Goal: Manage account settings

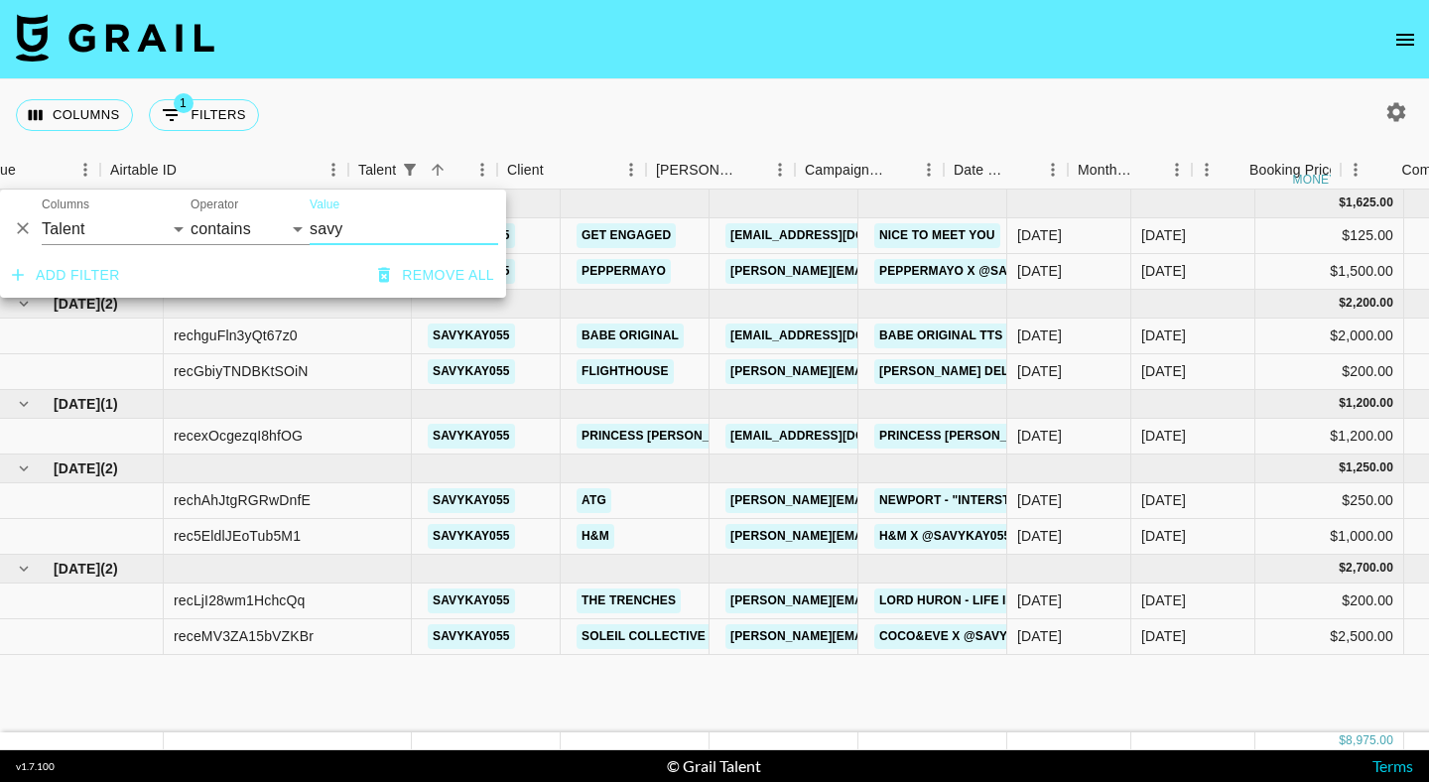
click at [385, 267] on icon "button" at bounding box center [384, 275] width 20 height 20
click at [580, 115] on div "Columns 1 Filters + Booking" at bounding box center [714, 114] width 1429 height 71
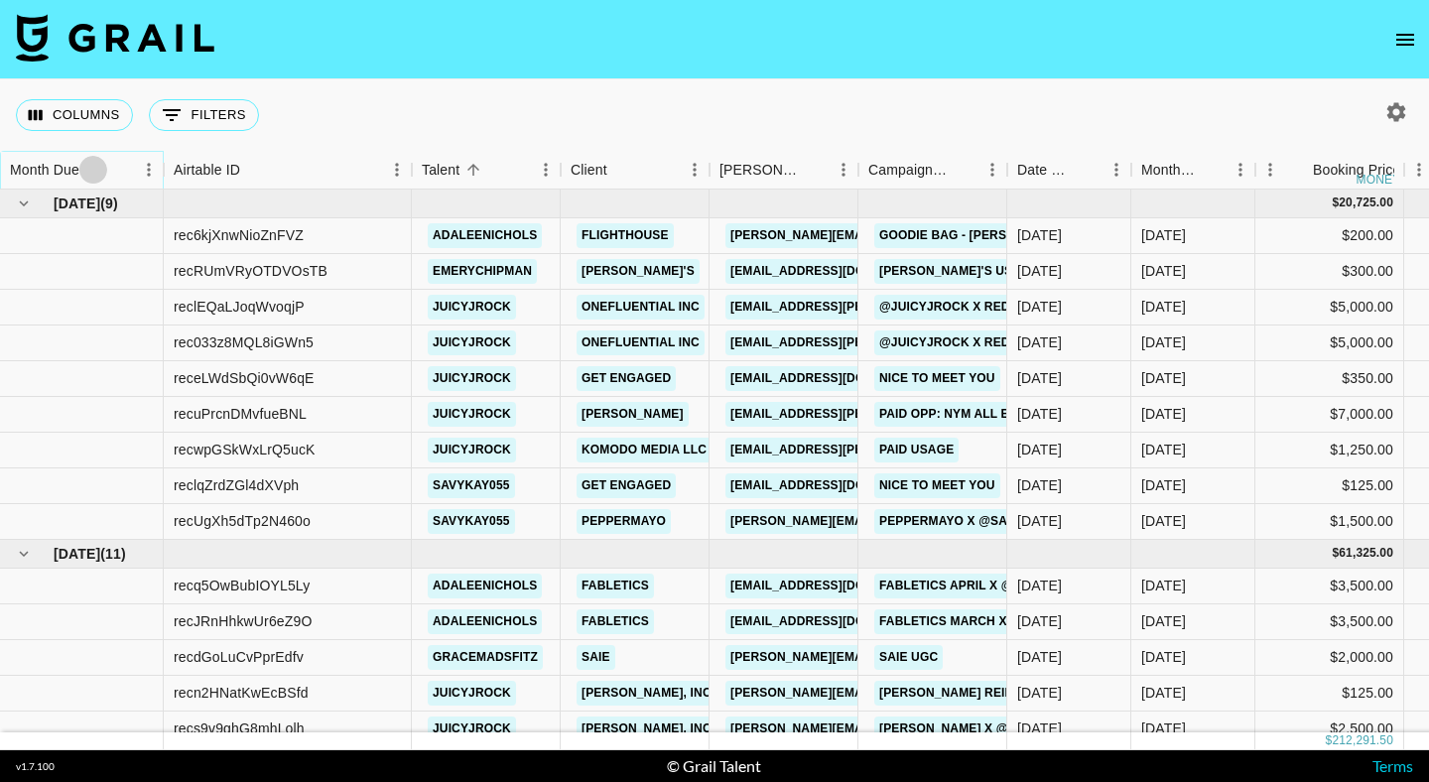
click at [93, 169] on icon "Sort" at bounding box center [93, 170] width 12 height 12
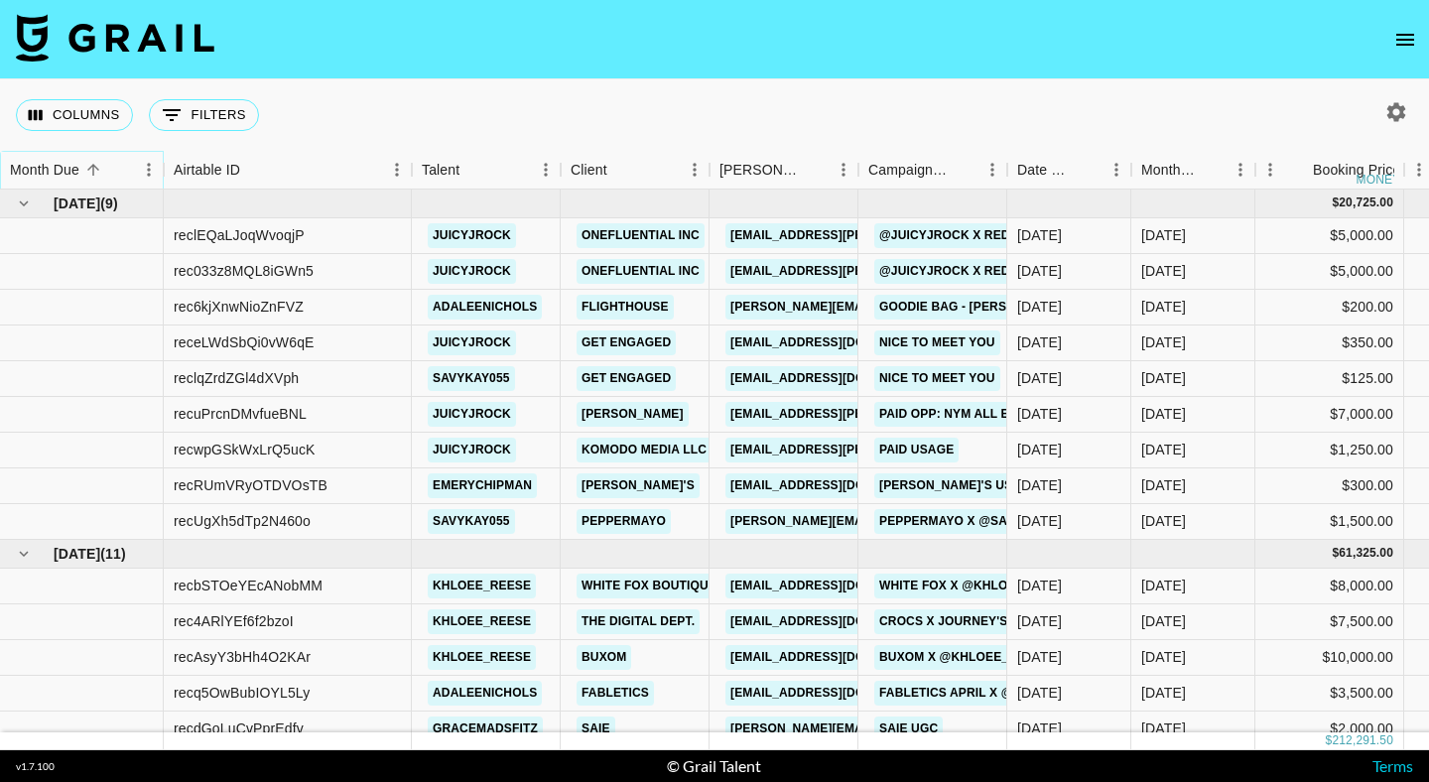
click at [89, 157] on button "Sort" at bounding box center [93, 170] width 28 height 28
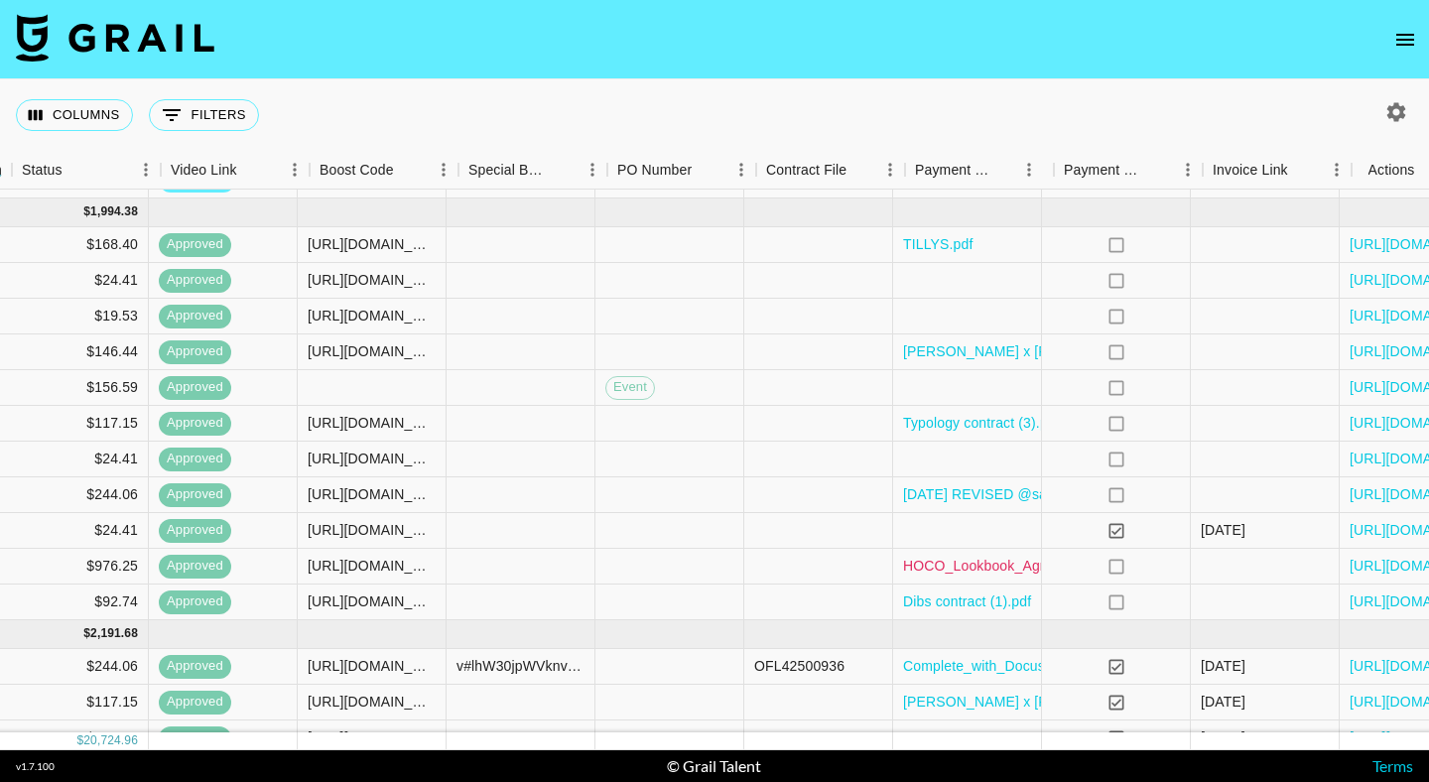
scroll to position [163, 1558]
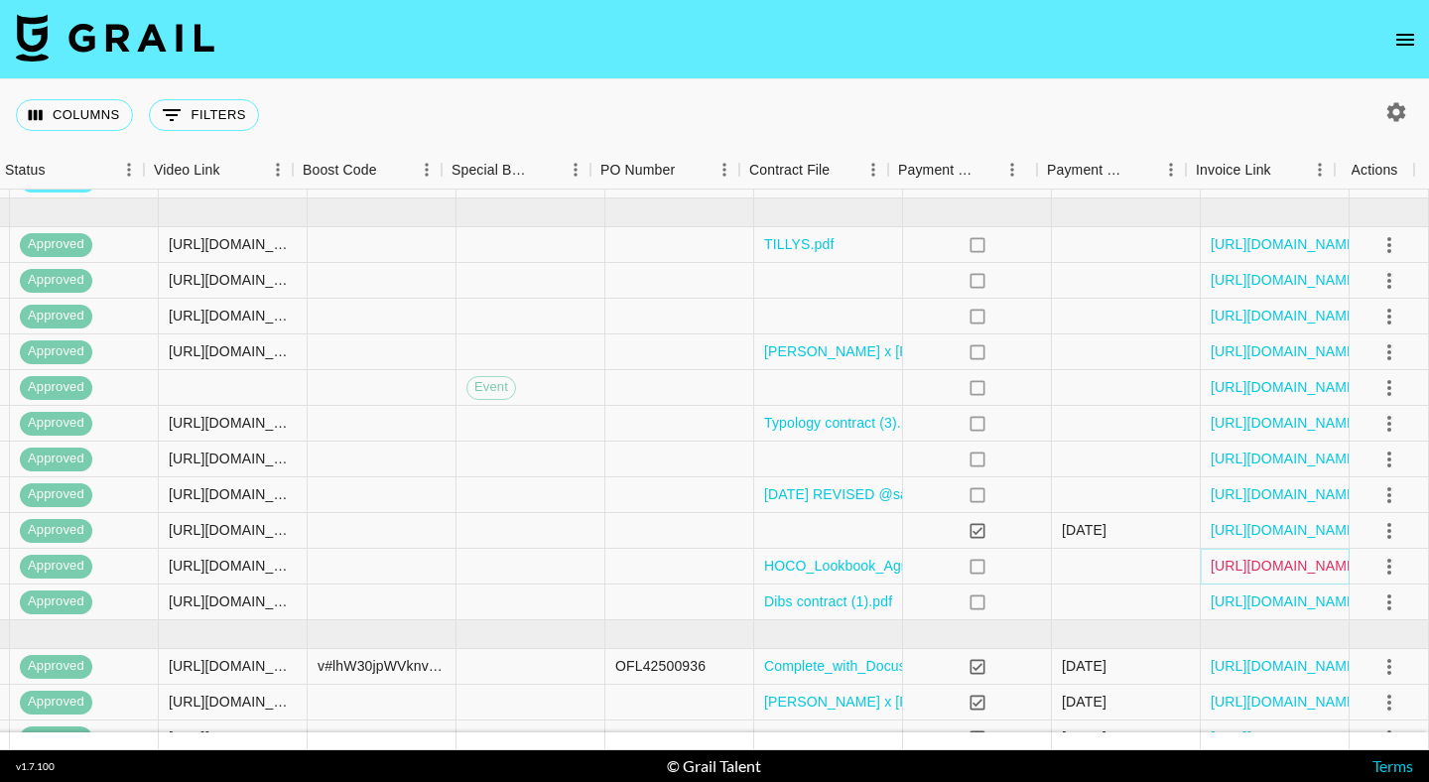
click at [1240, 564] on link "[URL][DOMAIN_NAME]" at bounding box center [1285, 566] width 150 height 20
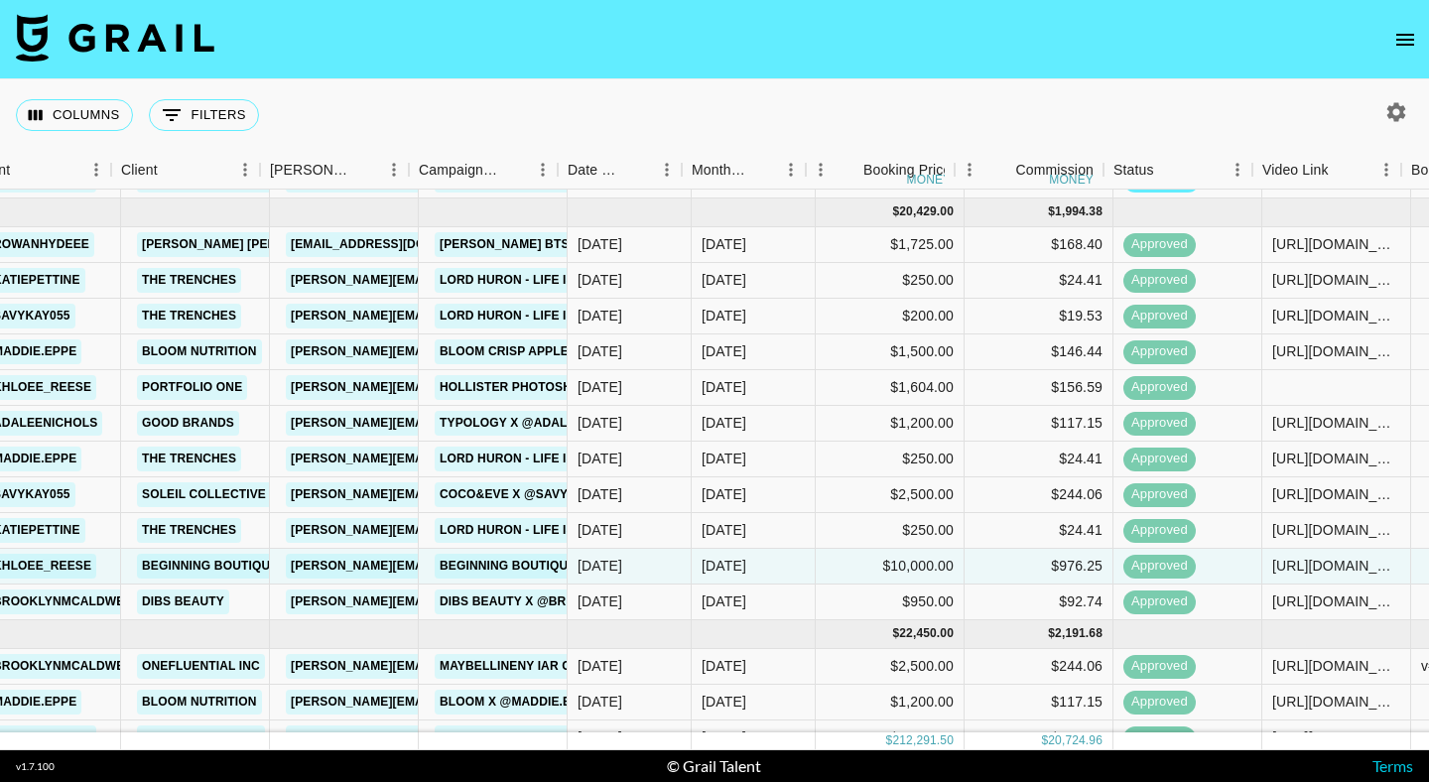
scroll to position [163, 417]
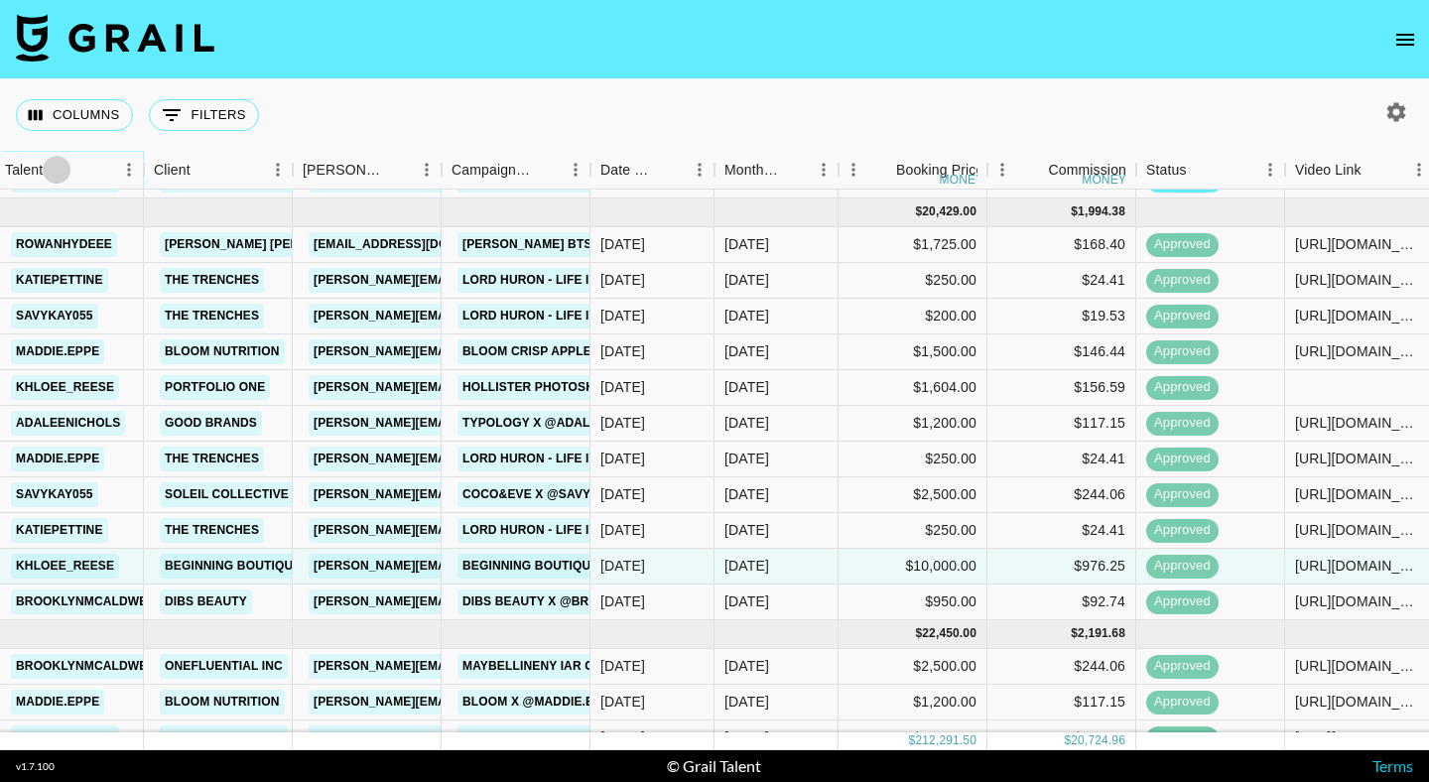
click at [57, 172] on icon "Sort" at bounding box center [57, 170] width 12 height 12
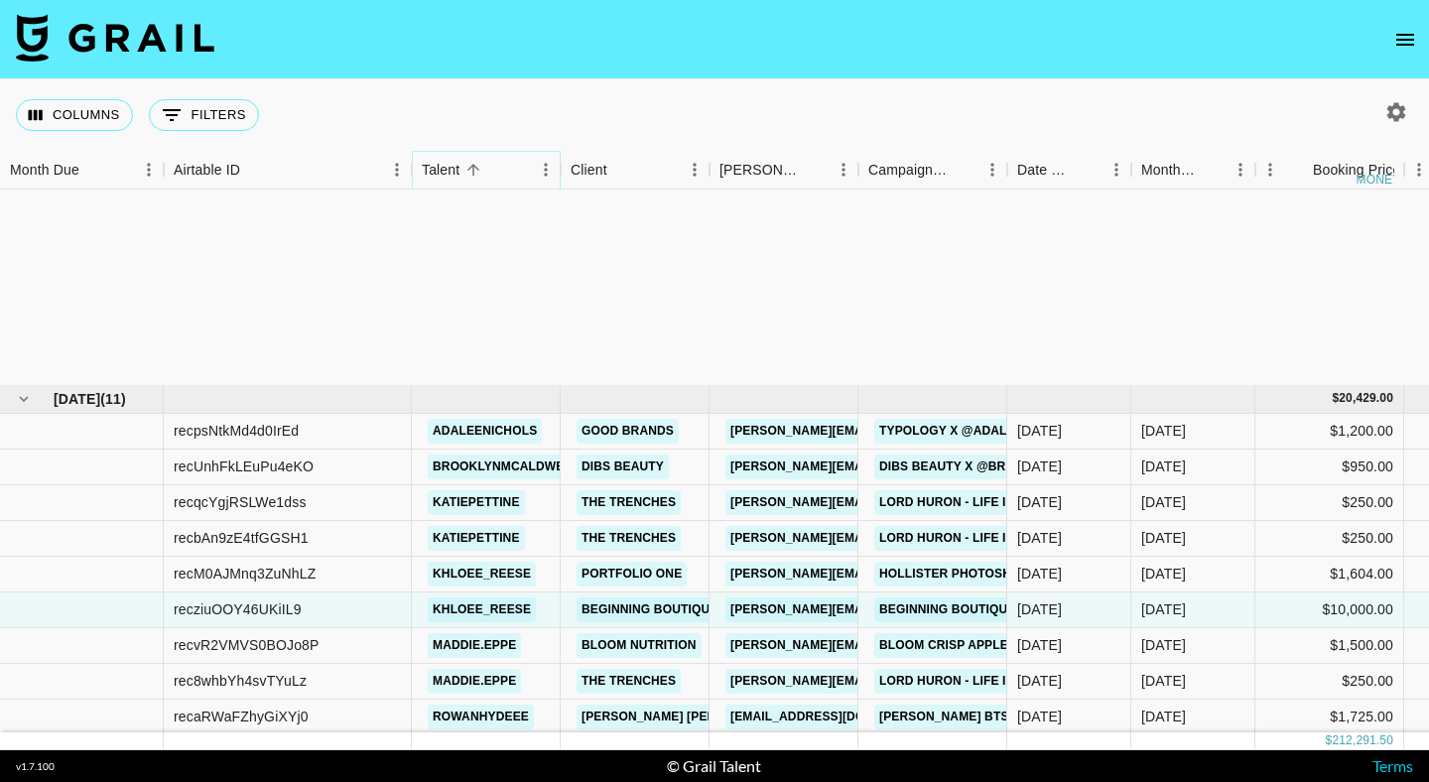
scroll to position [2281, 0]
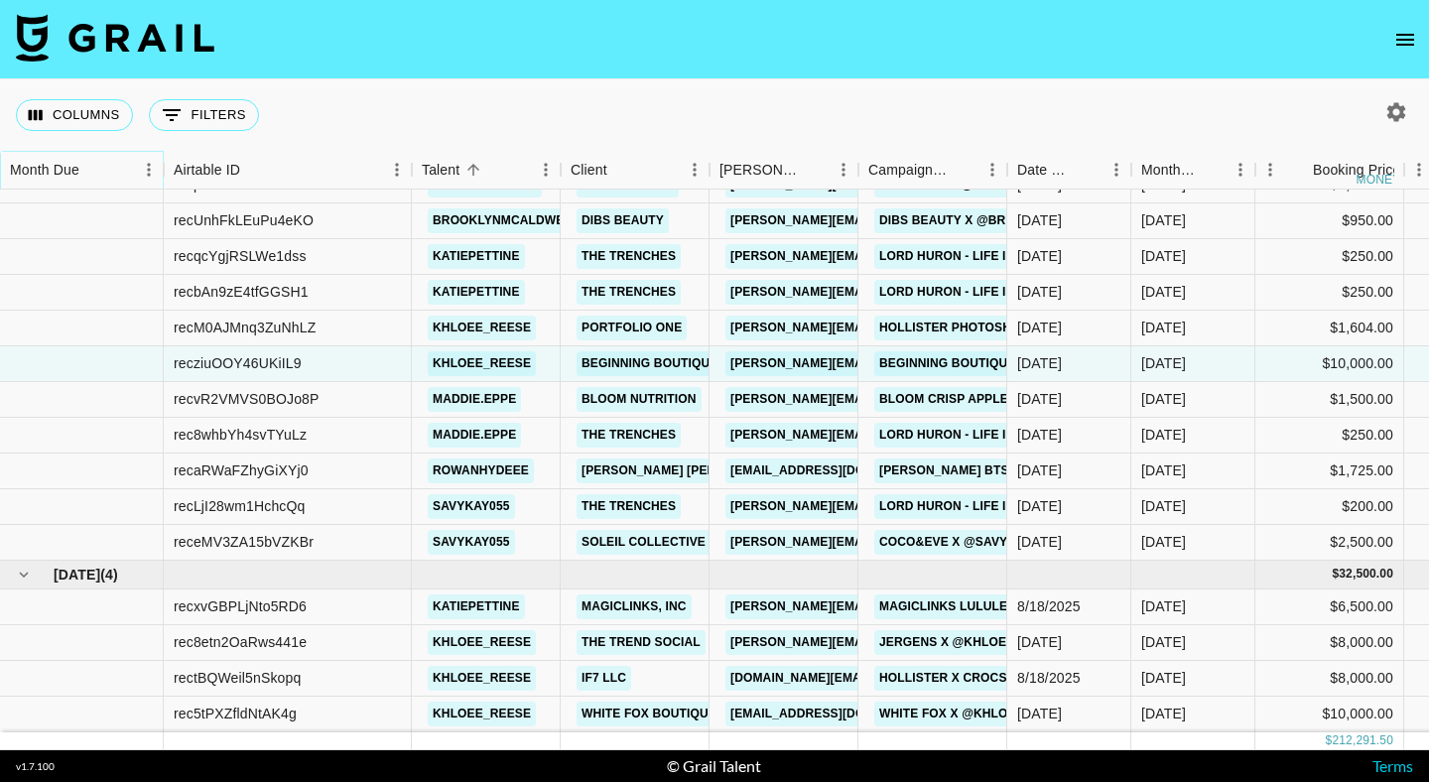
click at [151, 162] on icon "Menu" at bounding box center [149, 170] width 20 height 20
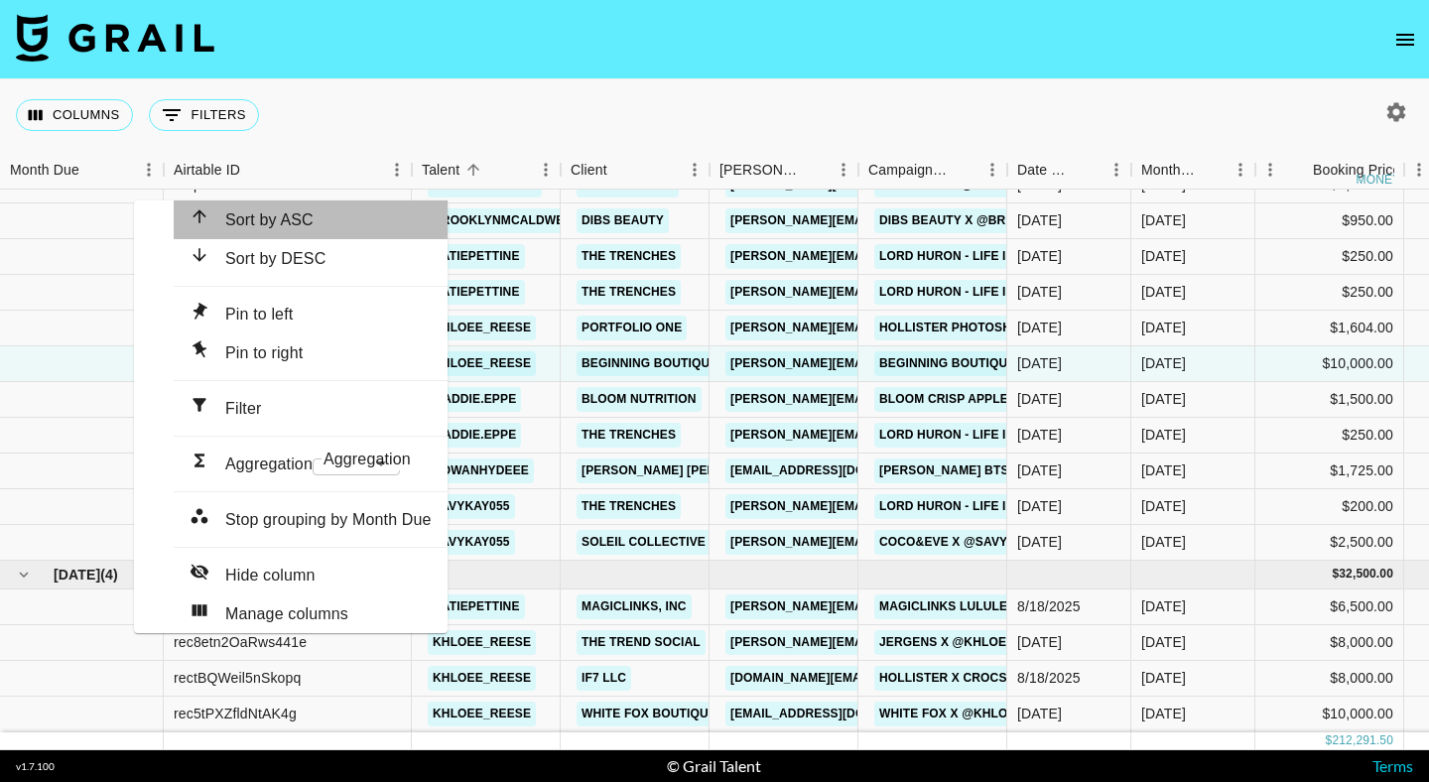
click at [225, 211] on span "Sort by ASC" at bounding box center [269, 219] width 88 height 17
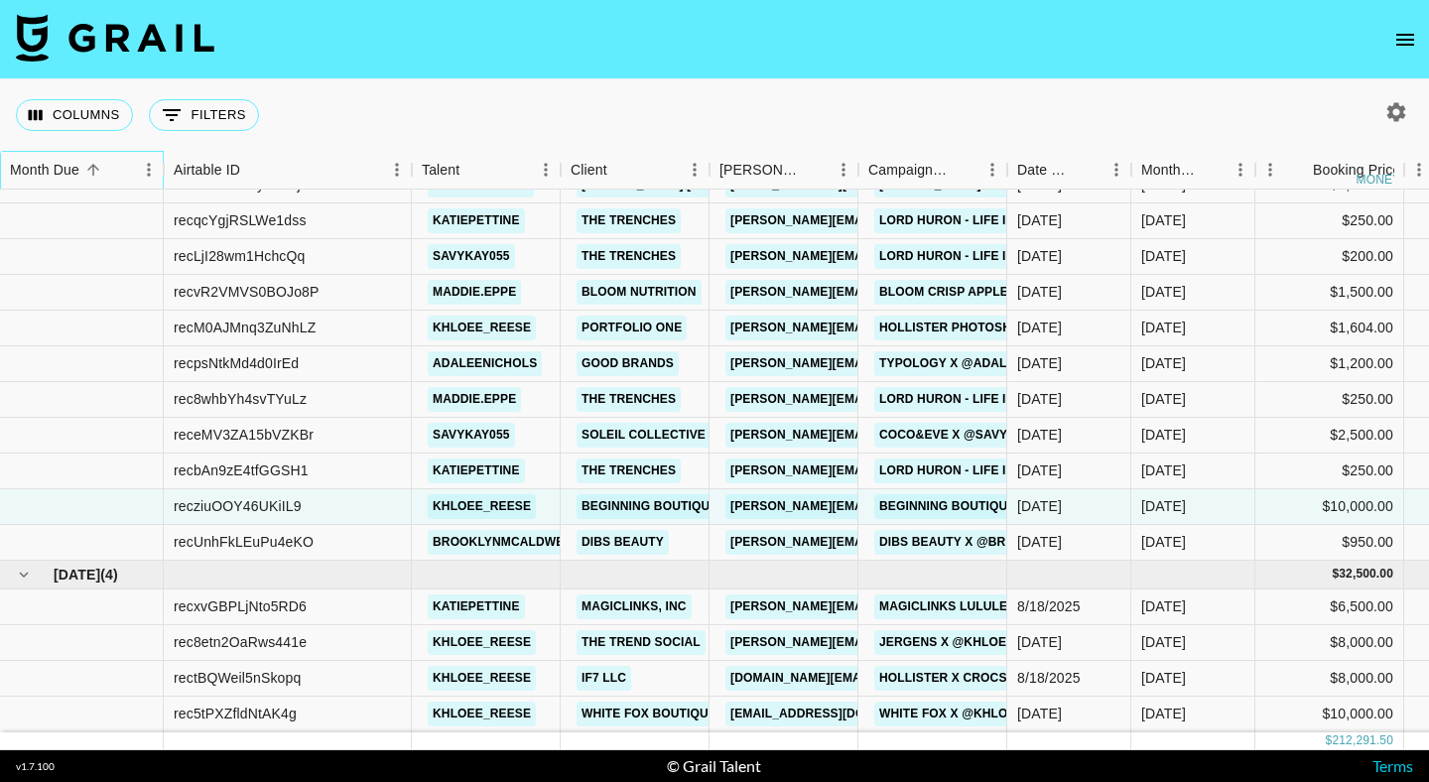
click at [95, 154] on div "Month Due" at bounding box center [72, 170] width 124 height 39
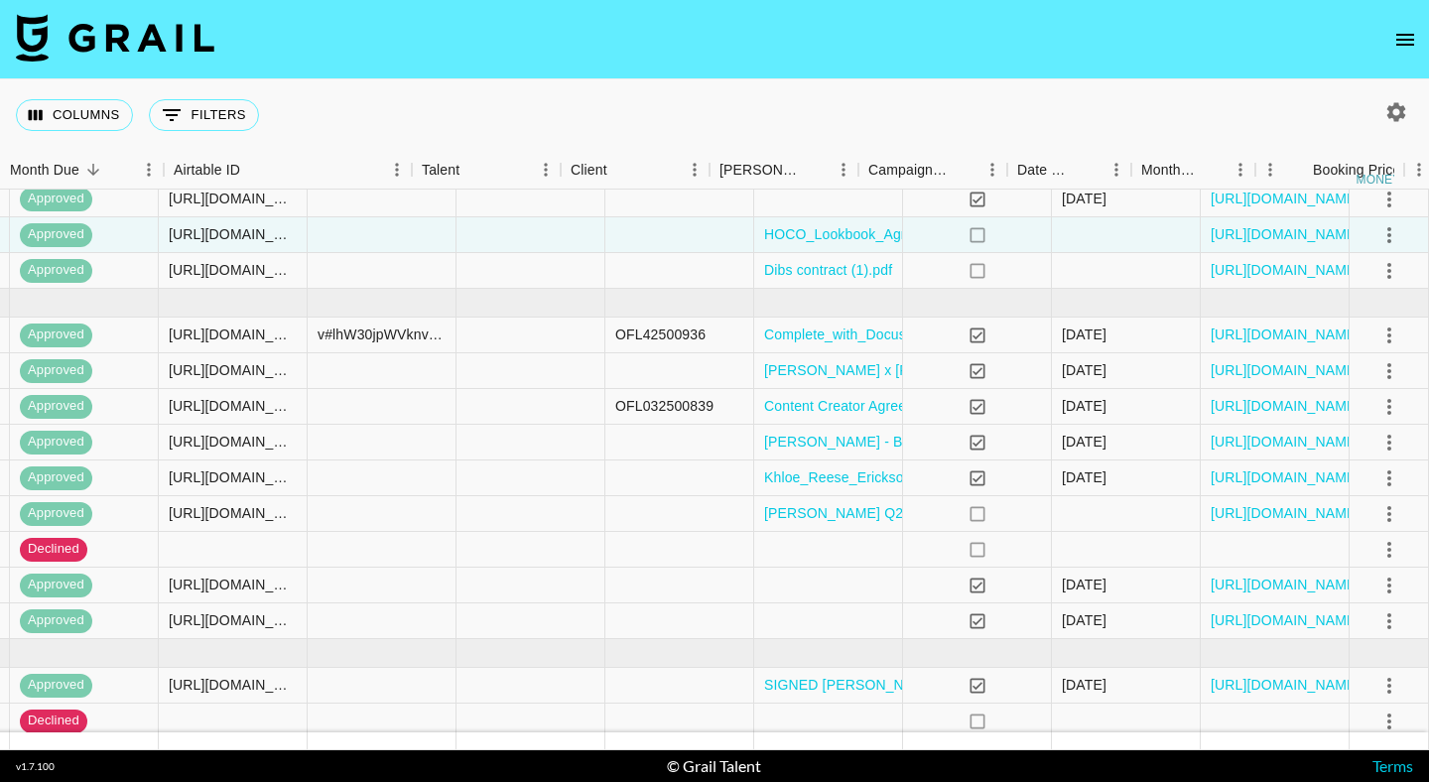
scroll to position [494, 0]
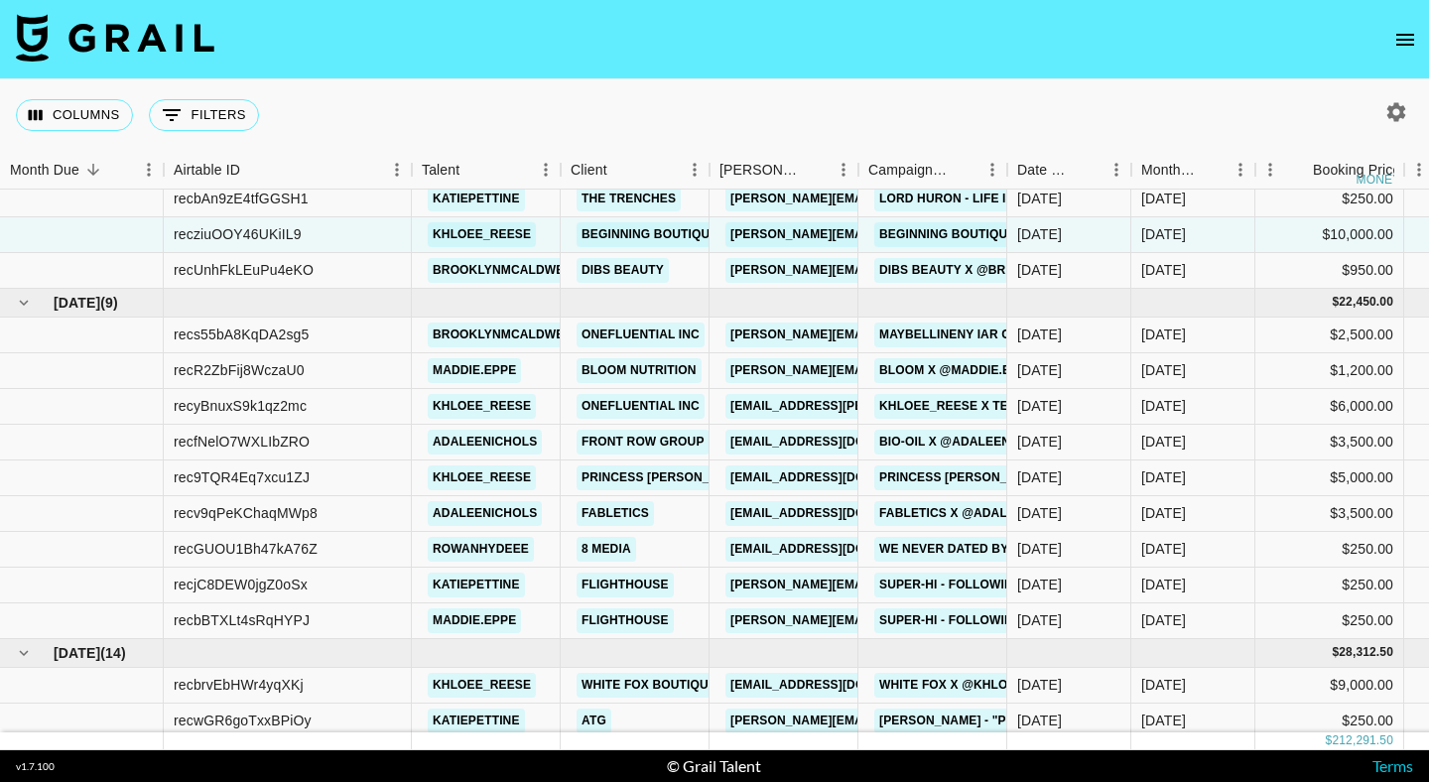
click at [195, 92] on div "Columns 0 Filters + Booking" at bounding box center [141, 114] width 251 height 71
click at [193, 116] on button "0 Filters" at bounding box center [204, 115] width 110 height 32
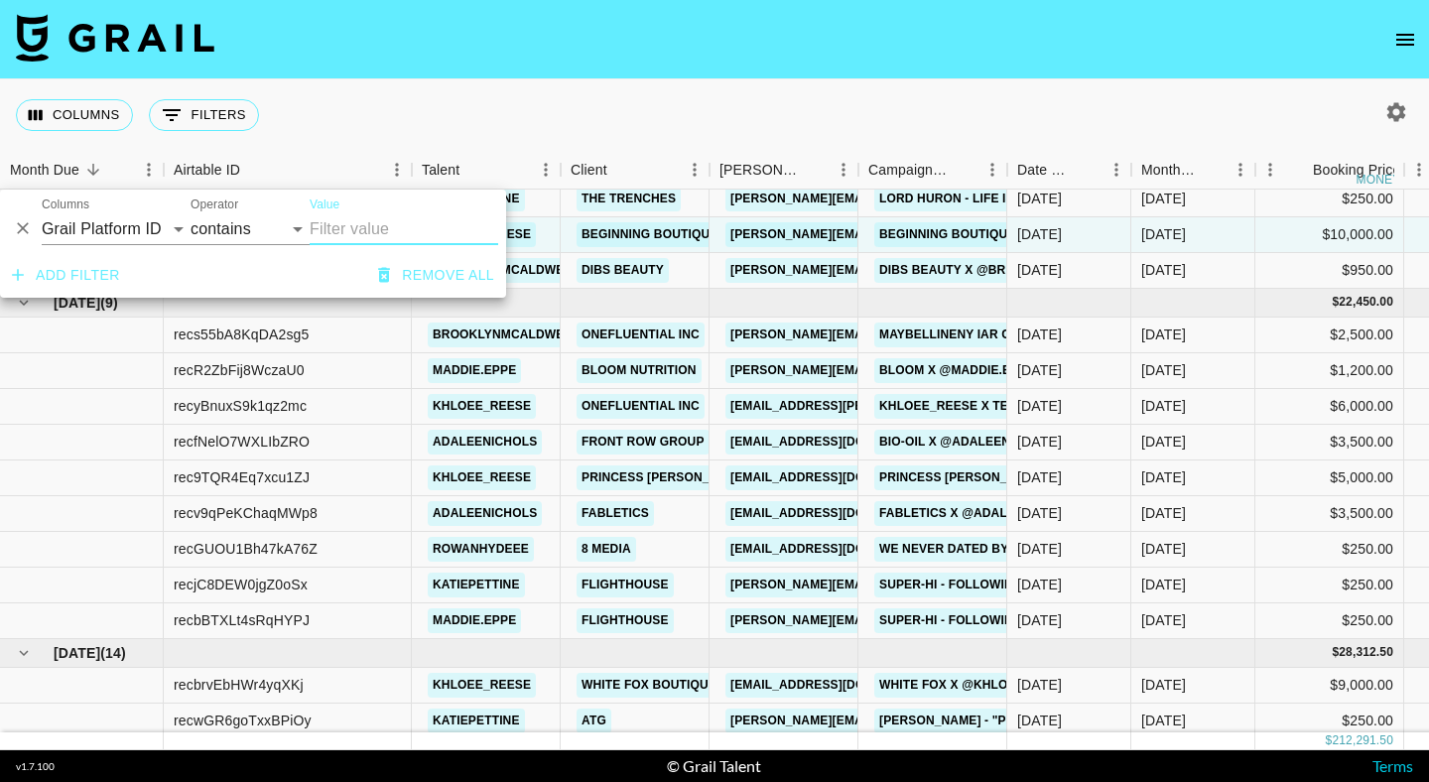
click at [354, 128] on div "Columns 0 Filters + Booking" at bounding box center [714, 114] width 1429 height 71
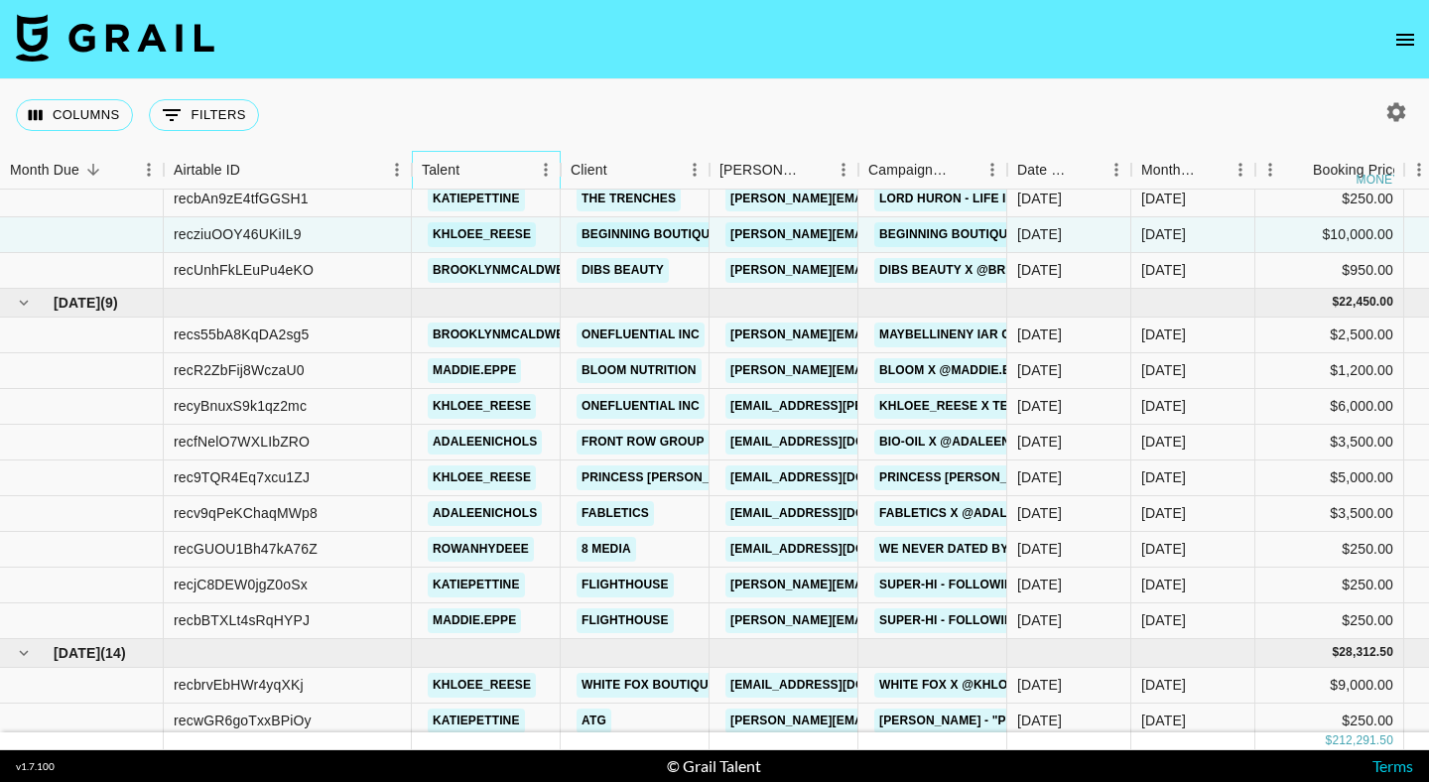
click at [454, 171] on div "Talent" at bounding box center [441, 170] width 38 height 39
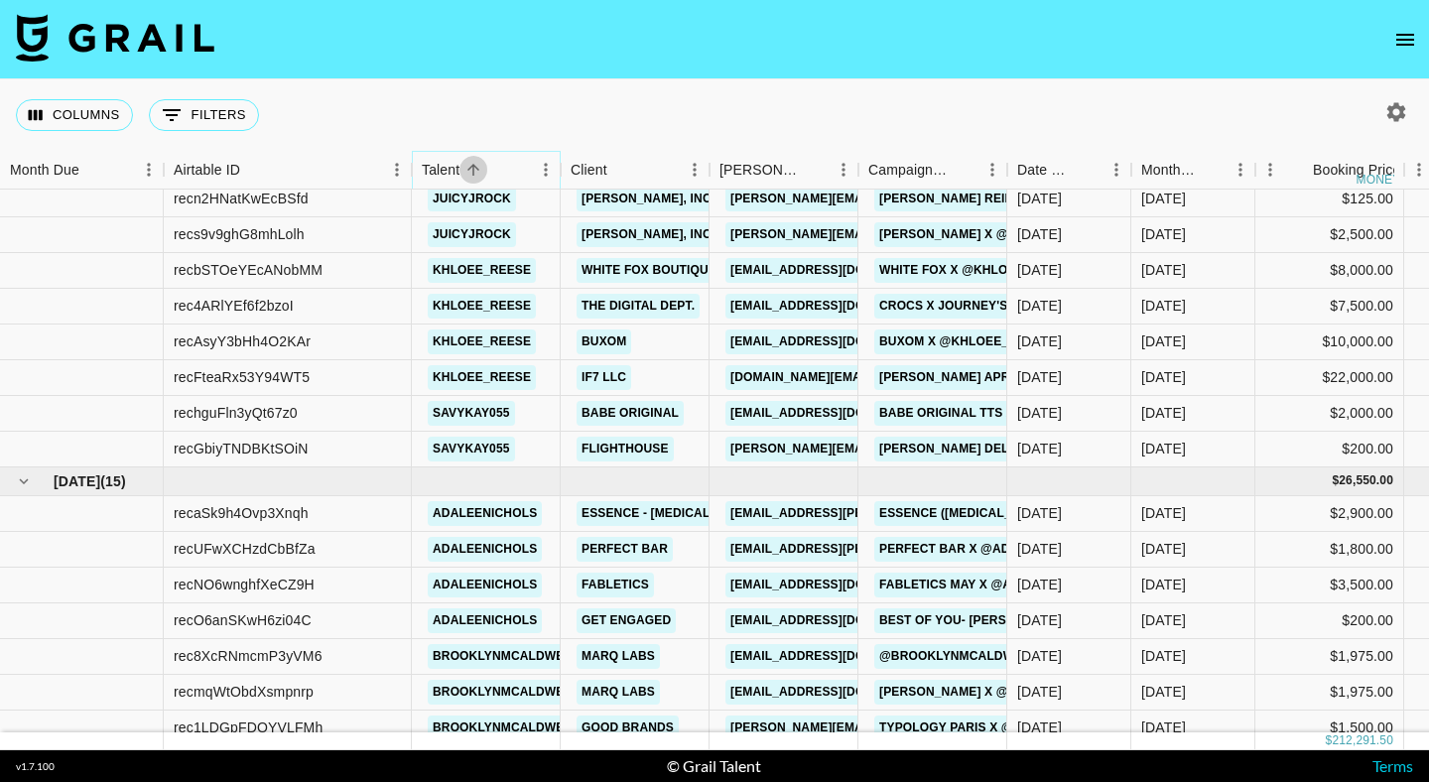
click at [473, 170] on icon "Sort" at bounding box center [473, 170] width 12 height 12
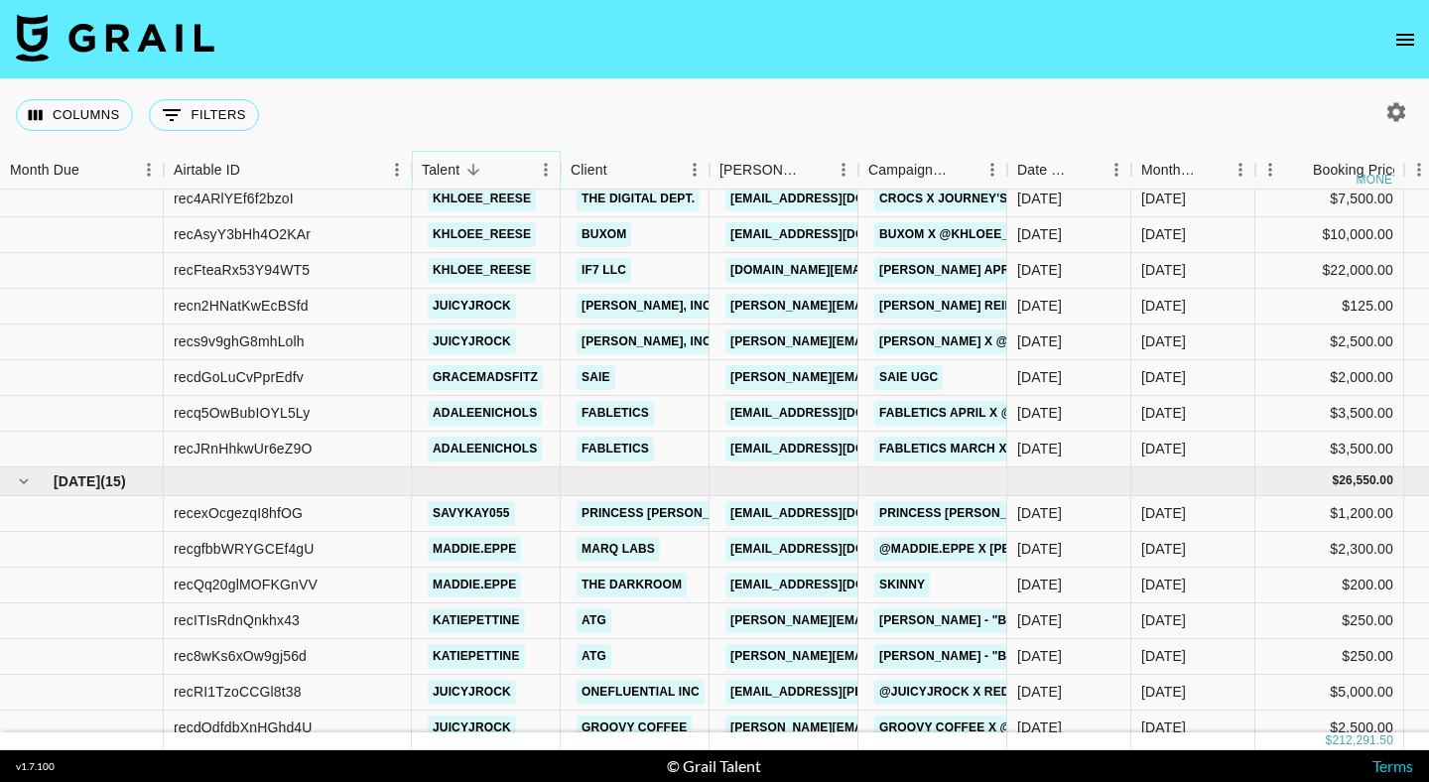
click at [549, 169] on div "Talent" at bounding box center [561, 170] width 24 height 39
click at [556, 165] on div "Talent" at bounding box center [561, 170] width 24 height 39
click at [549, 165] on div "Talent" at bounding box center [561, 170] width 24 height 39
click at [545, 172] on icon "Menu" at bounding box center [546, 170] width 20 height 20
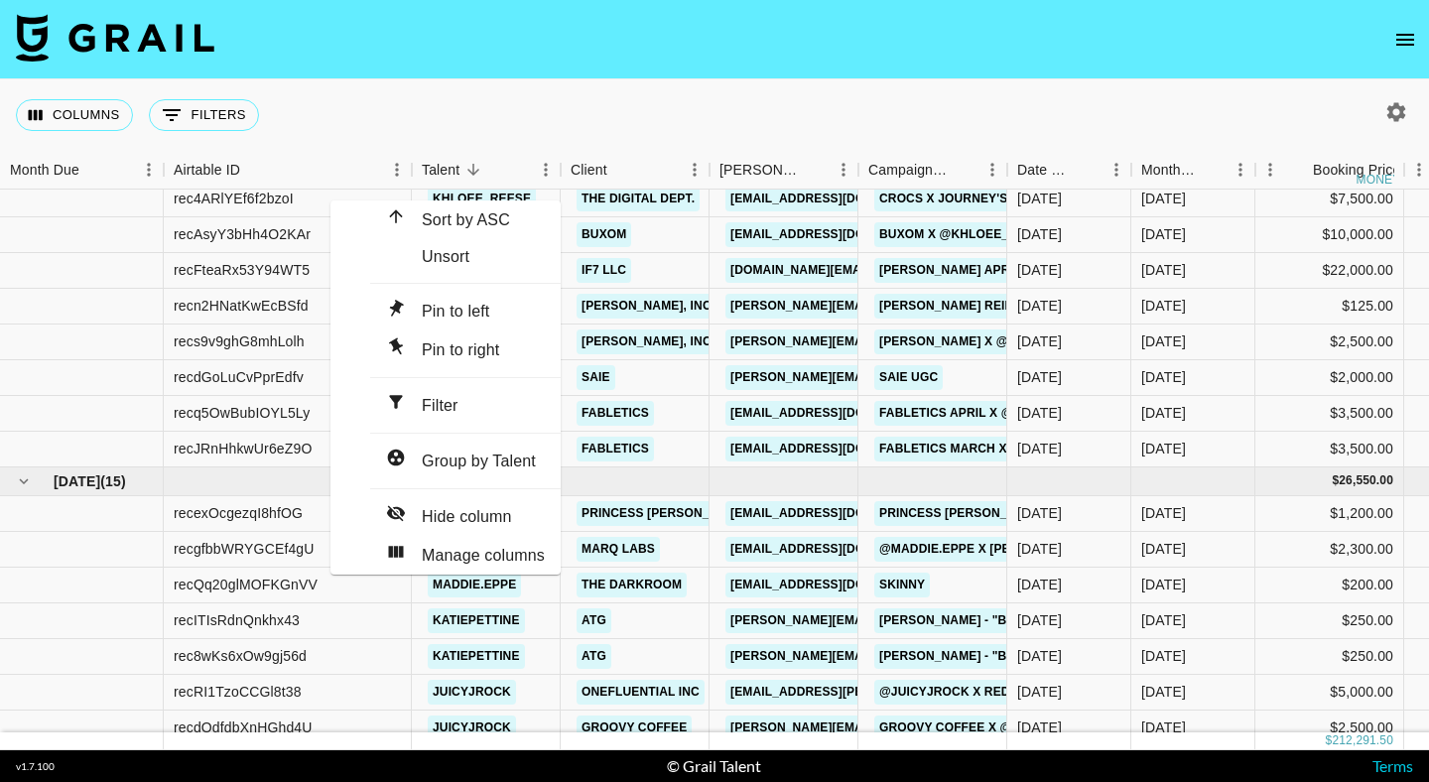
click at [422, 398] on span "Filter" at bounding box center [440, 405] width 36 height 17
select select "talentName"
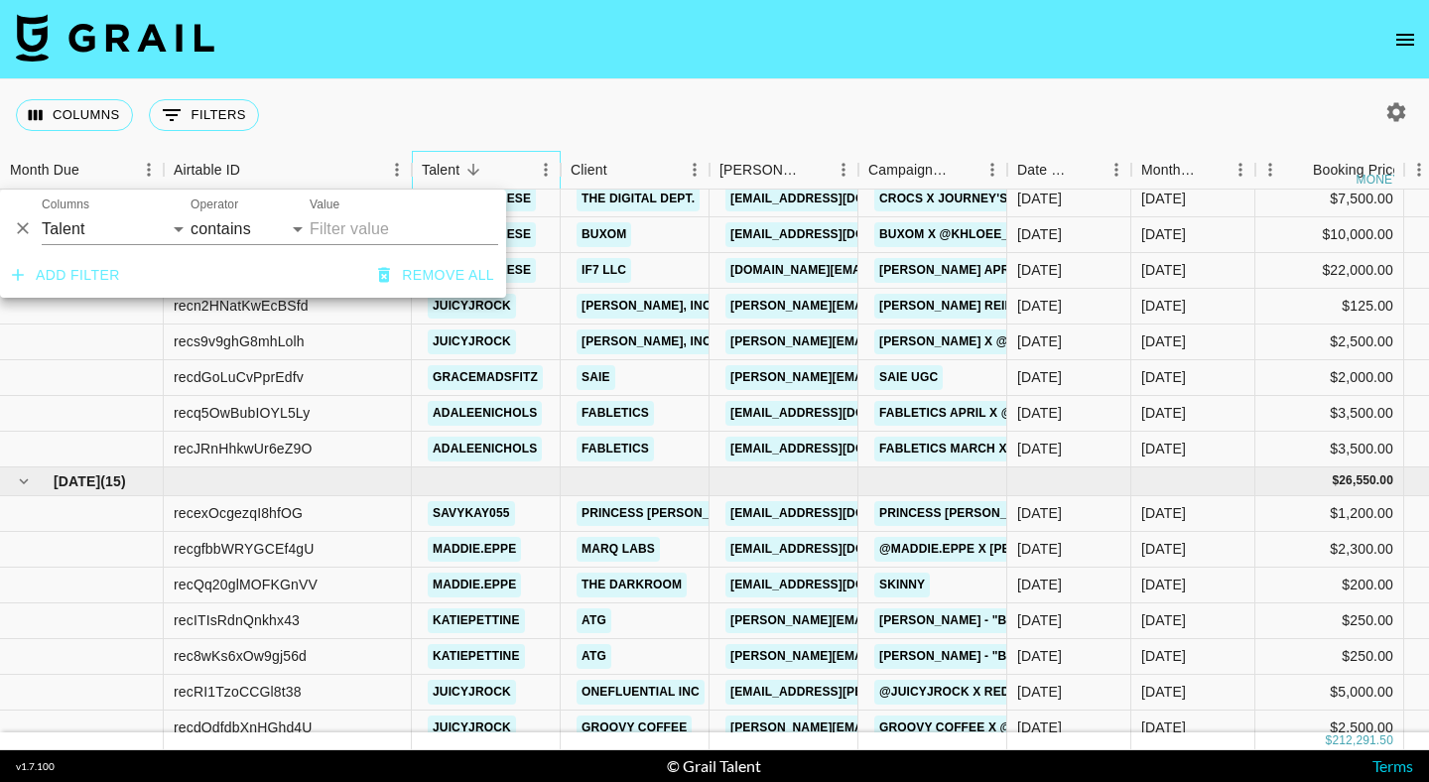
click at [496, 178] on div "Talent" at bounding box center [476, 170] width 109 height 39
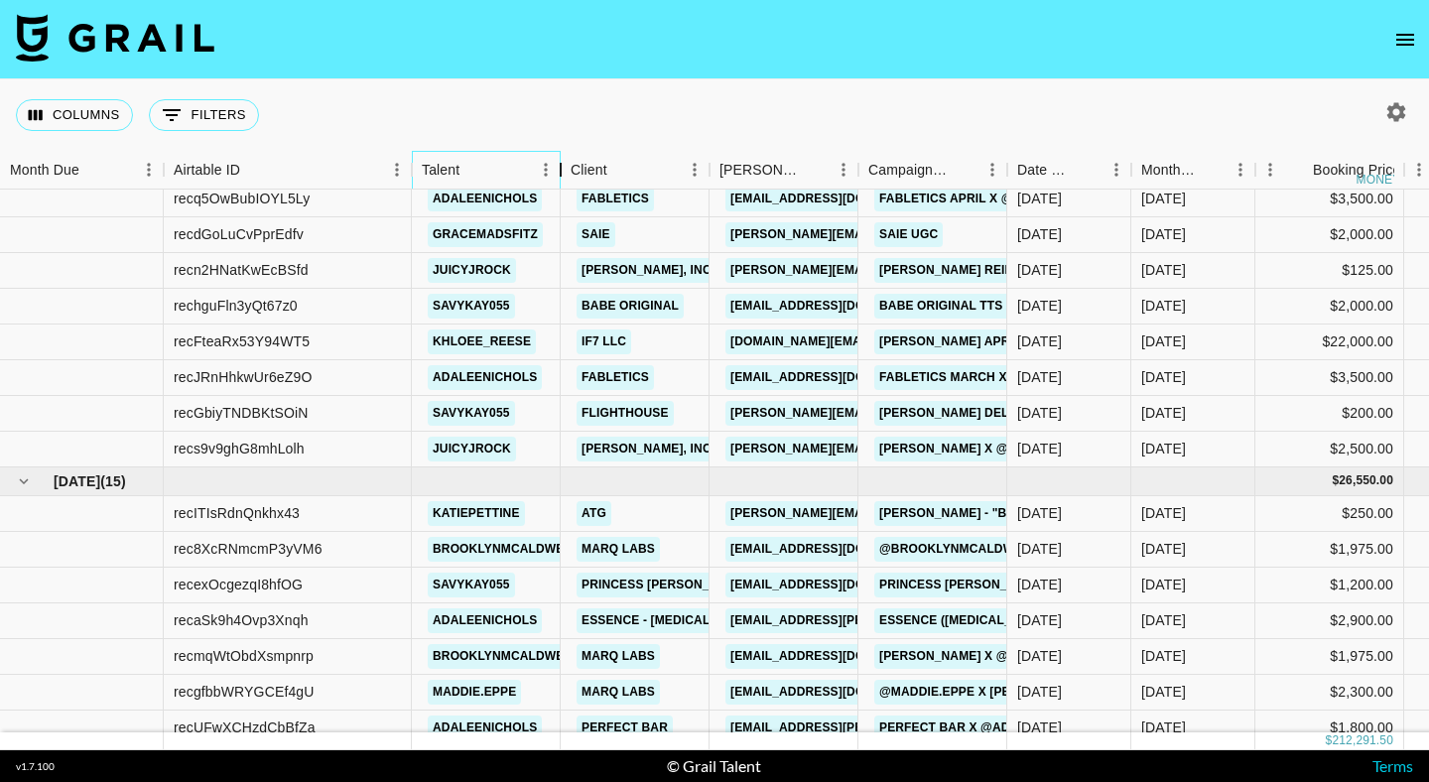
click at [551, 176] on div "Talent" at bounding box center [561, 170] width 24 height 39
click at [547, 173] on icon "Menu" at bounding box center [546, 170] width 20 height 20
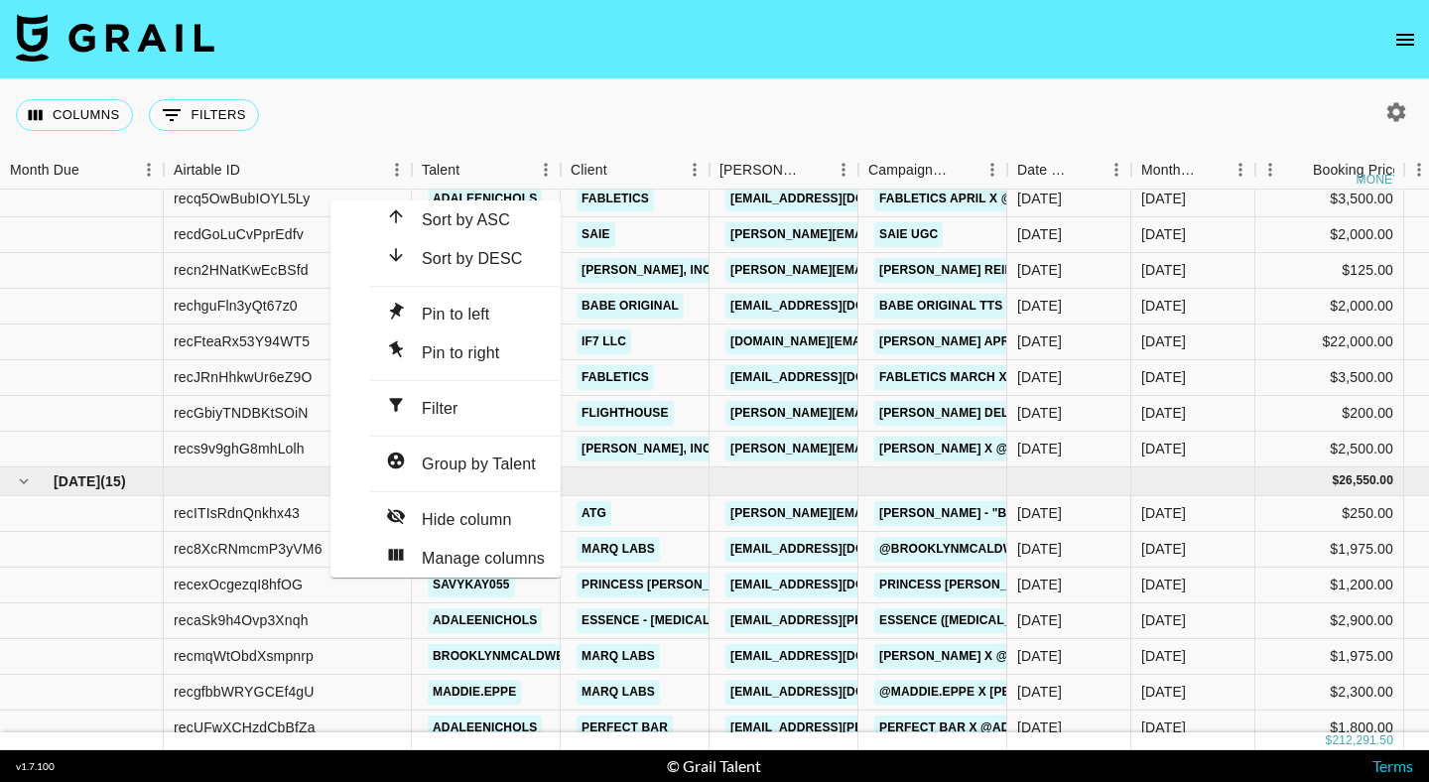
click at [461, 455] on span "Group by Talent" at bounding box center [479, 463] width 114 height 17
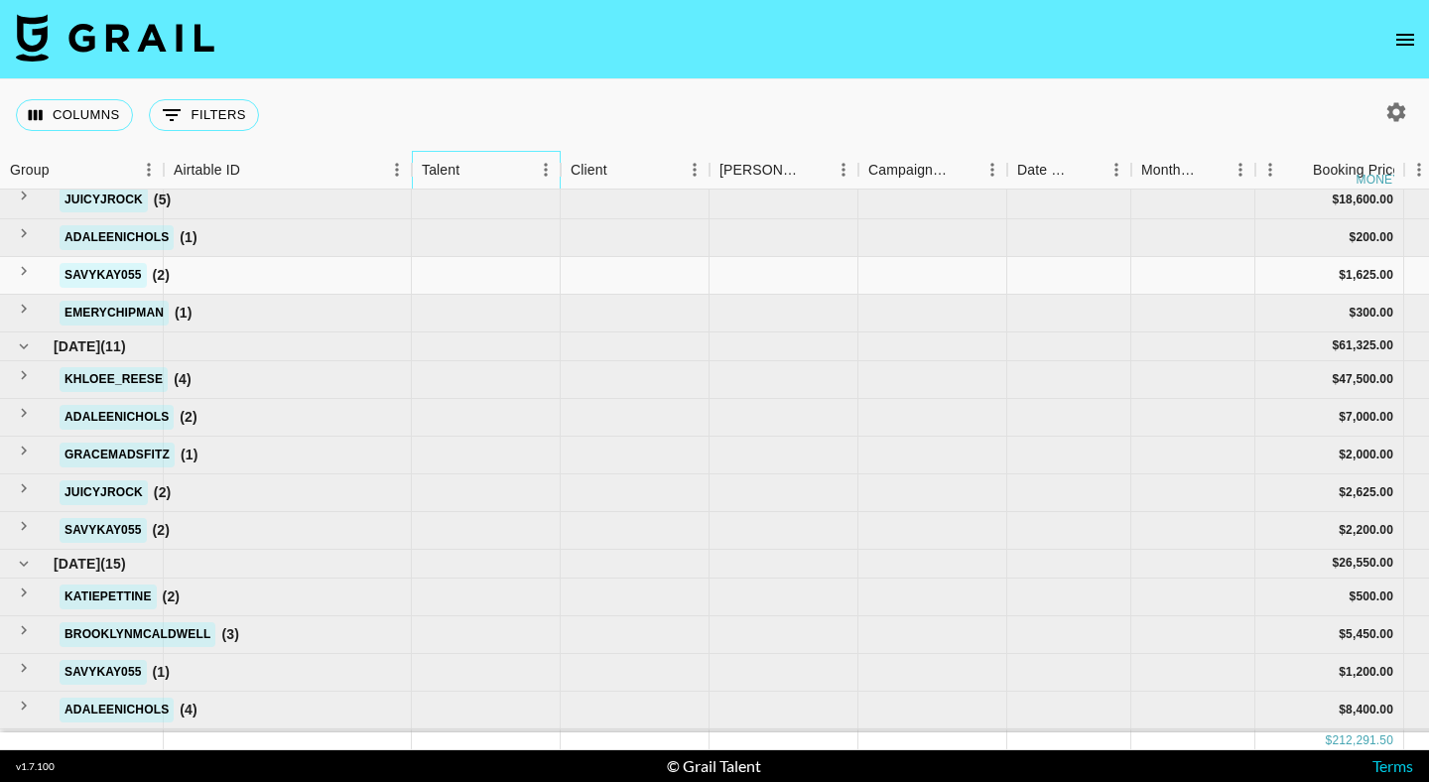
scroll to position [43, 0]
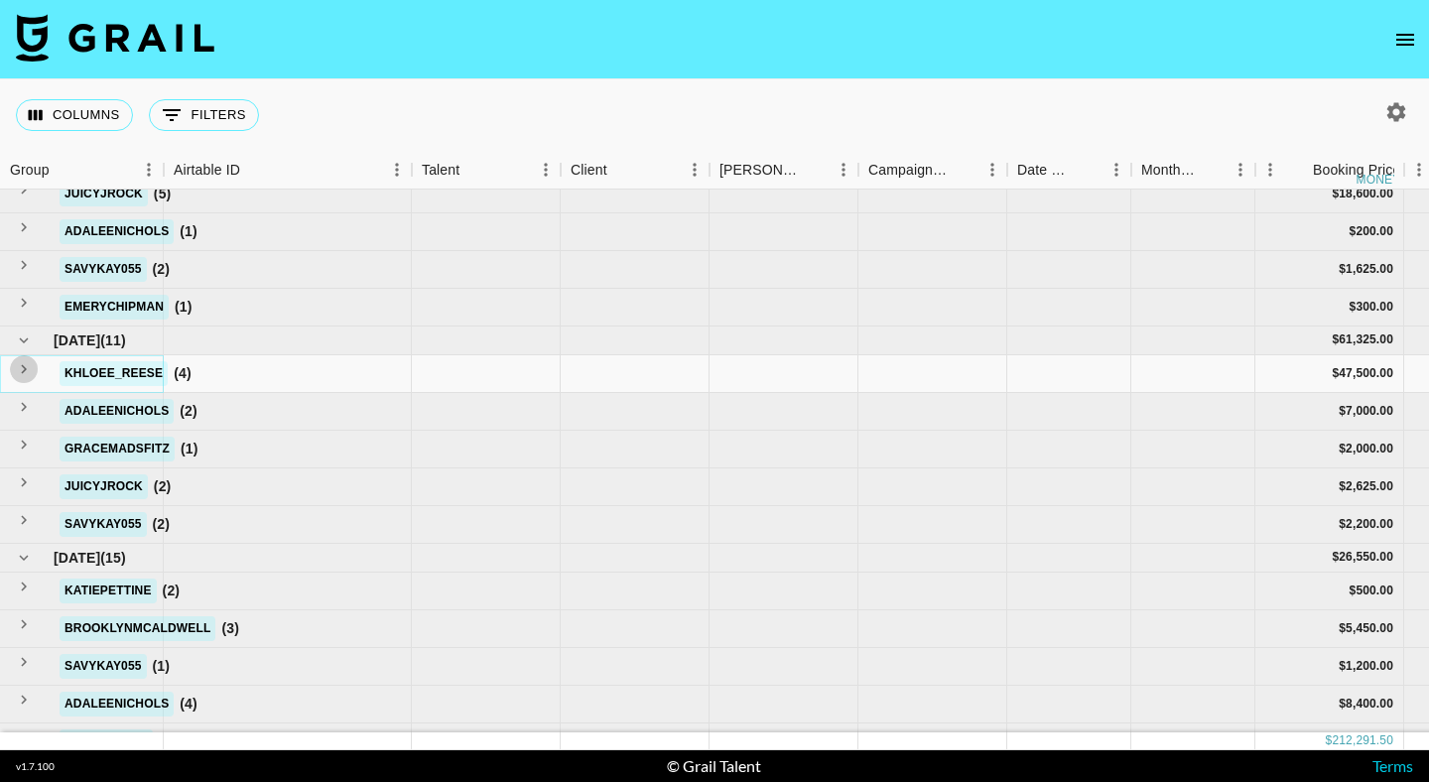
click at [27, 371] on icon "see children" at bounding box center [24, 369] width 6 height 9
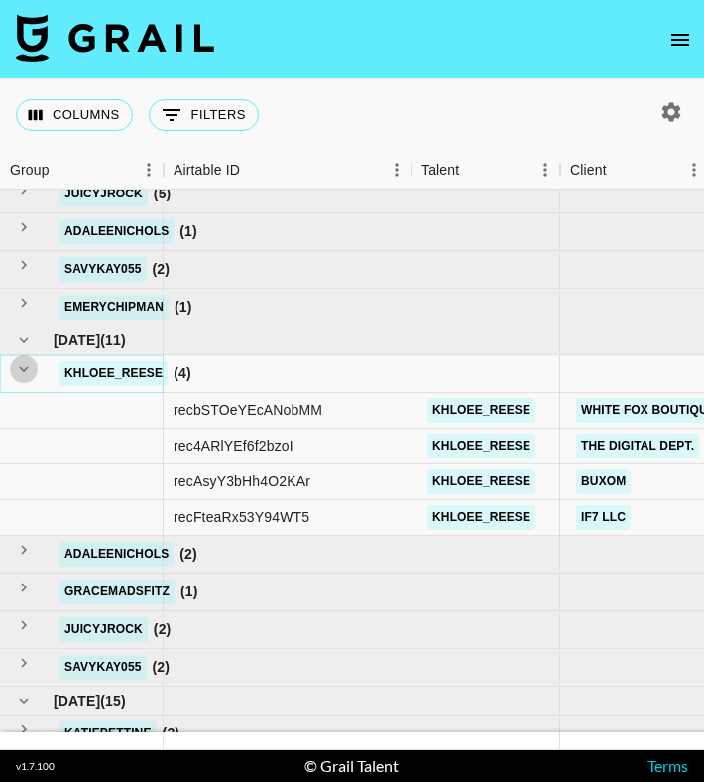
click at [33, 370] on icon "hide children" at bounding box center [24, 369] width 18 height 18
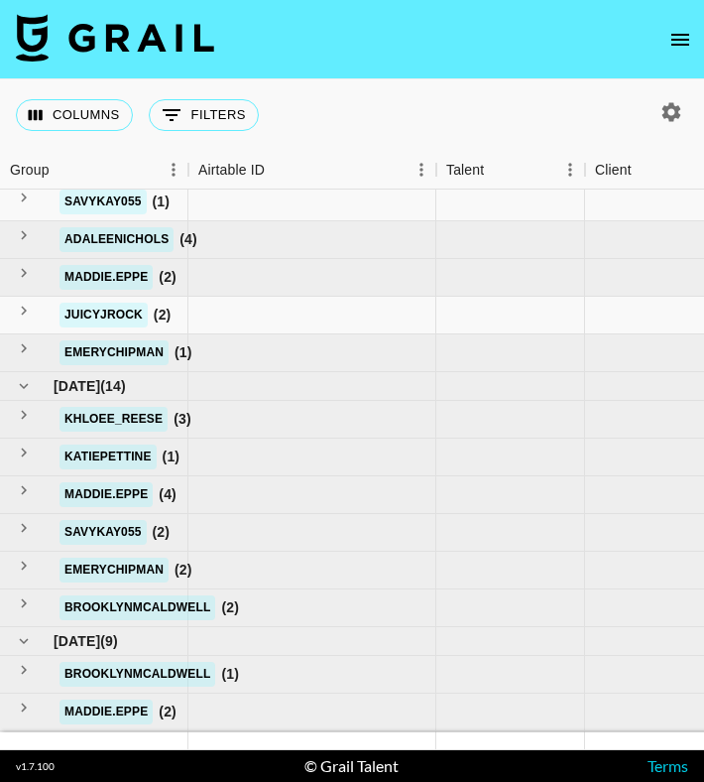
scroll to position [470, 0]
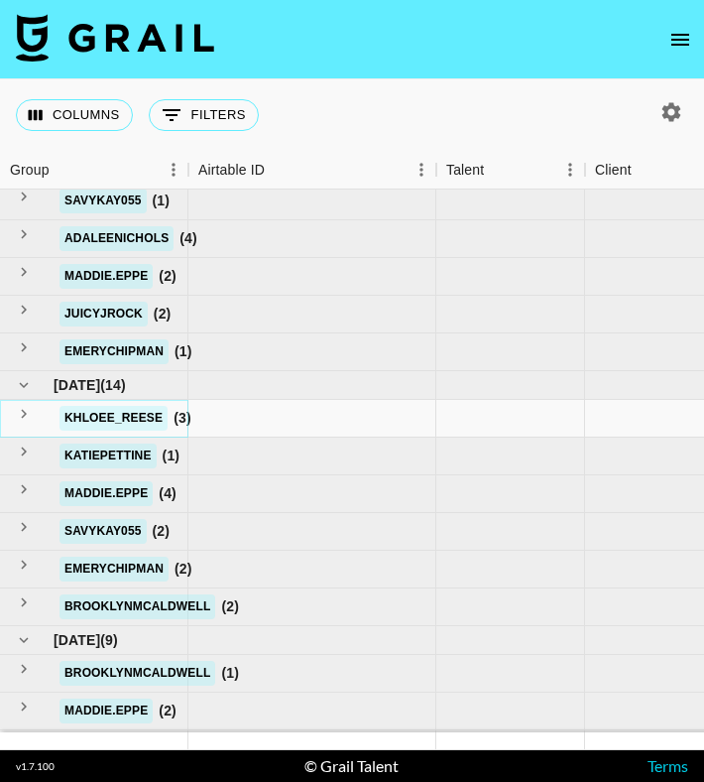
click at [27, 413] on icon "see children" at bounding box center [24, 414] width 6 height 9
click at [33, 414] on icon "see children" at bounding box center [24, 414] width 18 height 18
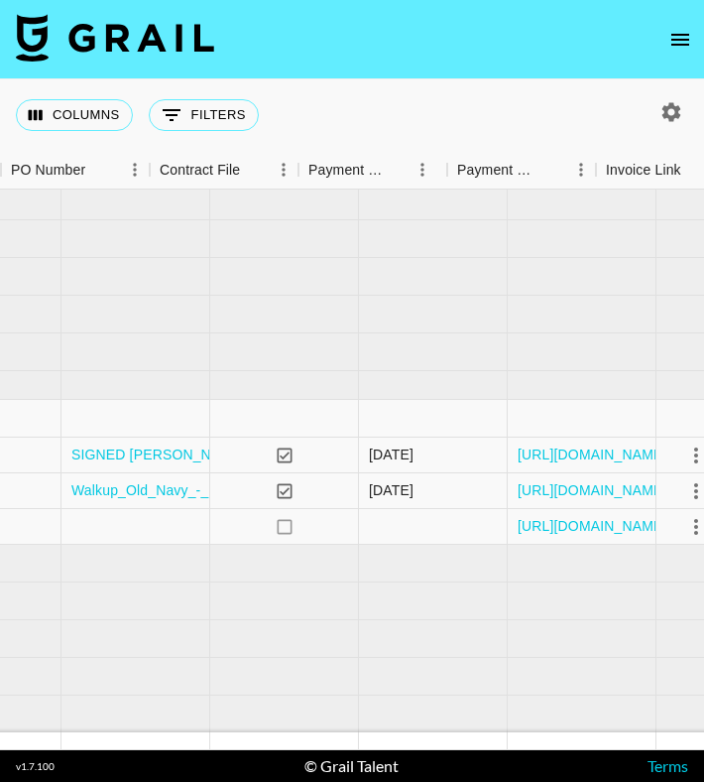
scroll to position [470, 2307]
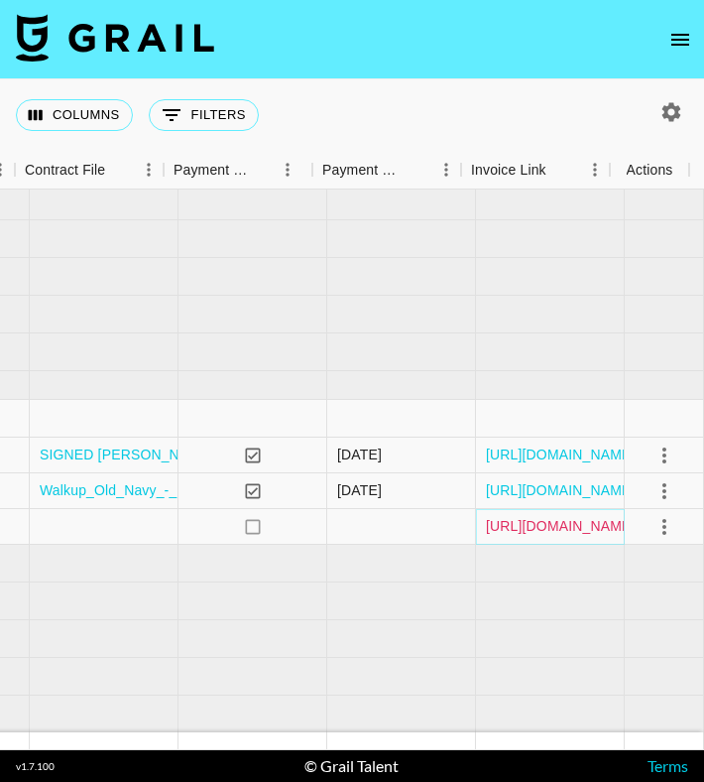
click at [510, 523] on link "[URL][DOMAIN_NAME]" at bounding box center [561, 526] width 150 height 20
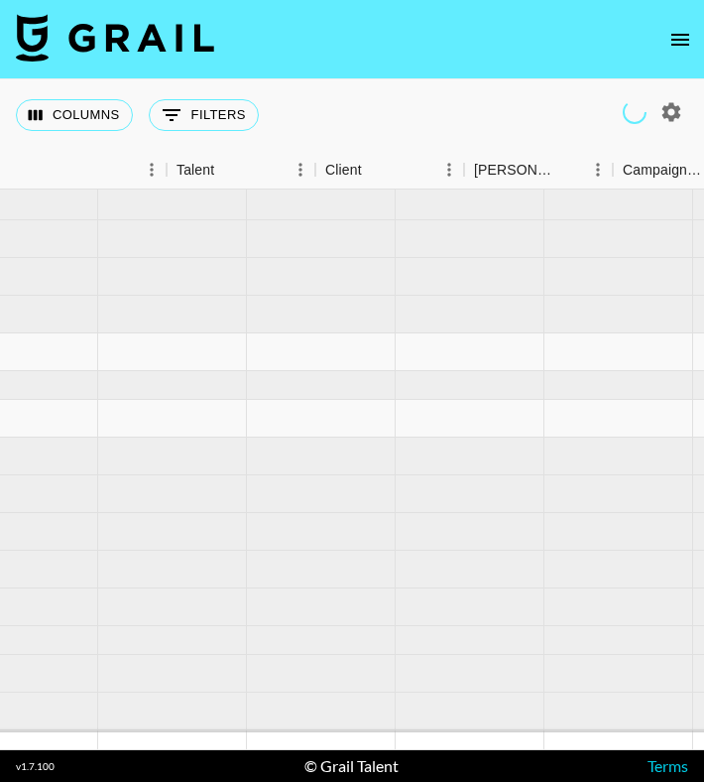
scroll to position [470, 0]
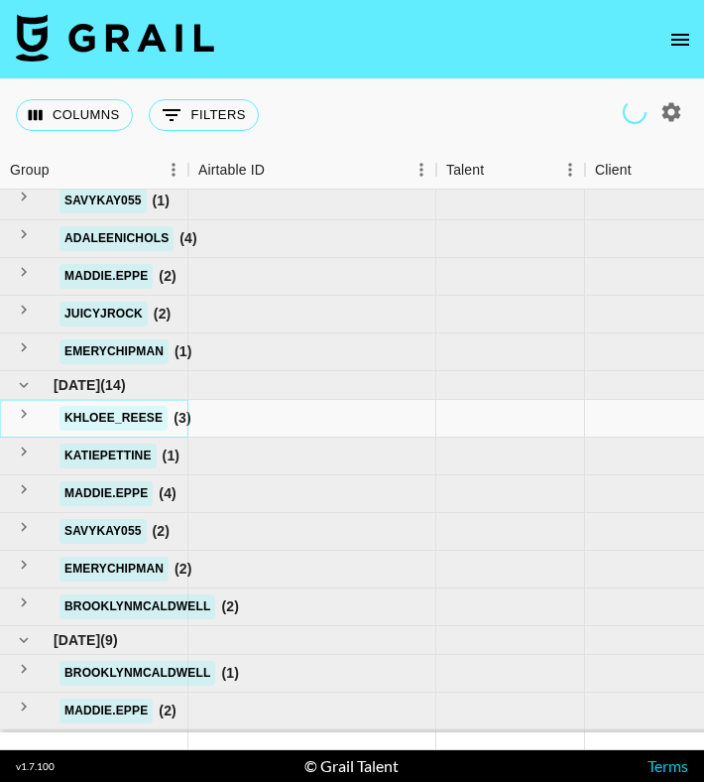
click at [29, 415] on button "see children" at bounding box center [24, 414] width 28 height 28
click at [33, 412] on icon "see children" at bounding box center [24, 414] width 18 height 18
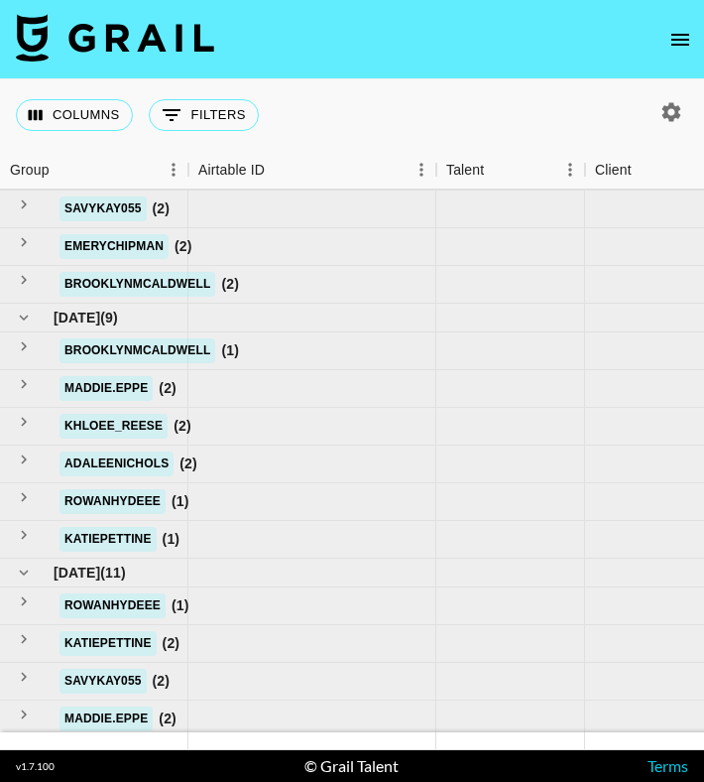
scroll to position [863, 0]
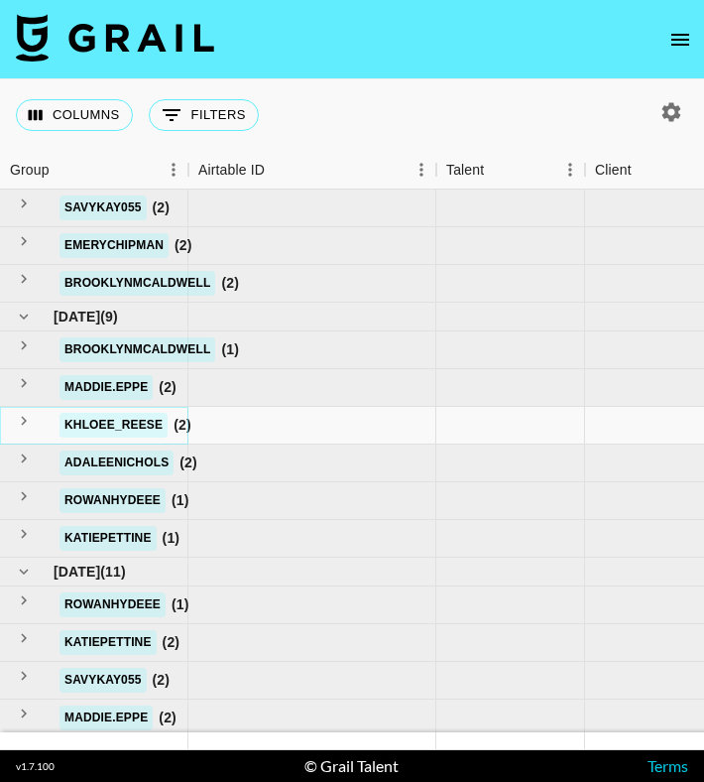
click at [33, 418] on icon "see children" at bounding box center [24, 421] width 18 height 18
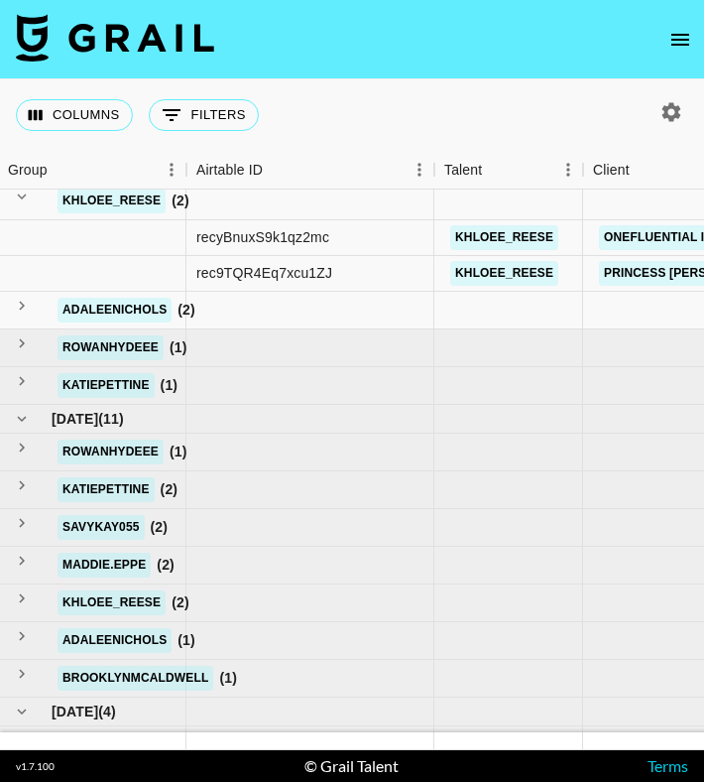
scroll to position [1089, 2]
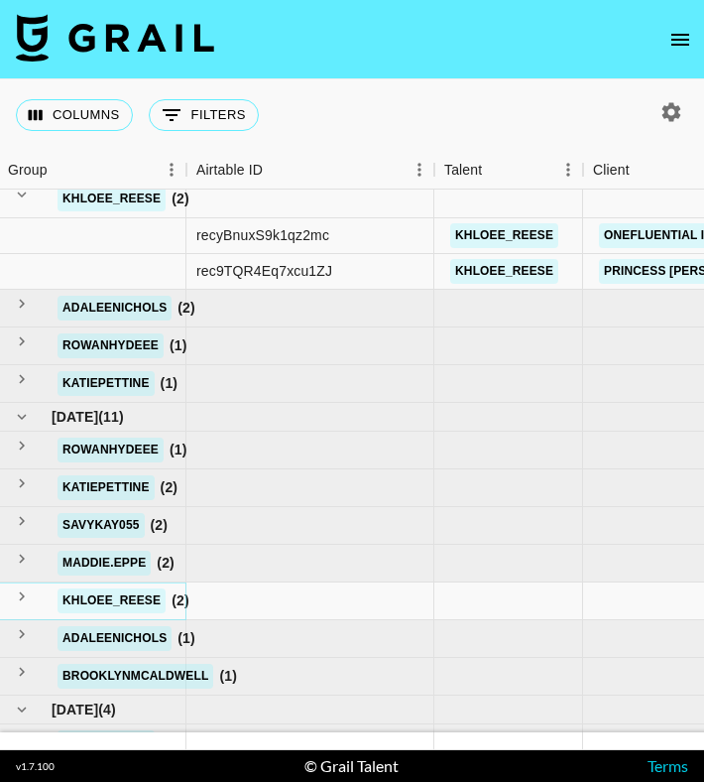
click at [31, 600] on icon "see children" at bounding box center [22, 596] width 18 height 18
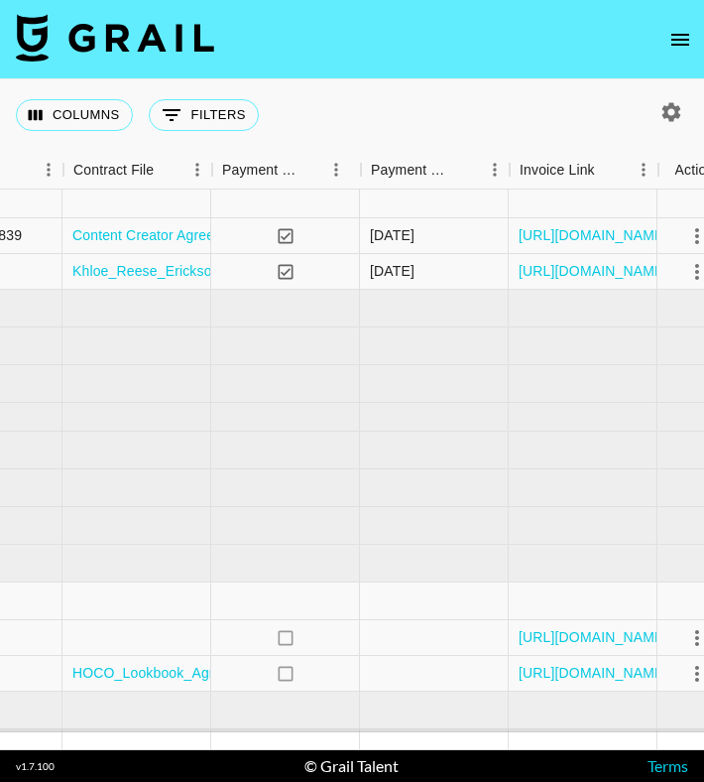
scroll to position [1089, 2260]
click at [546, 638] on link "[URL][DOMAIN_NAME]" at bounding box center [593, 637] width 150 height 20
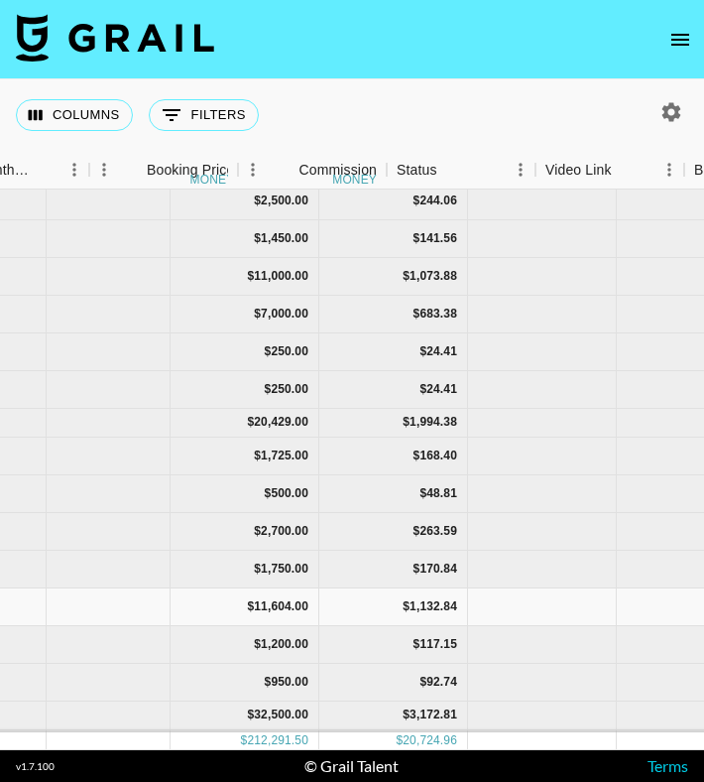
scroll to position [905, 29]
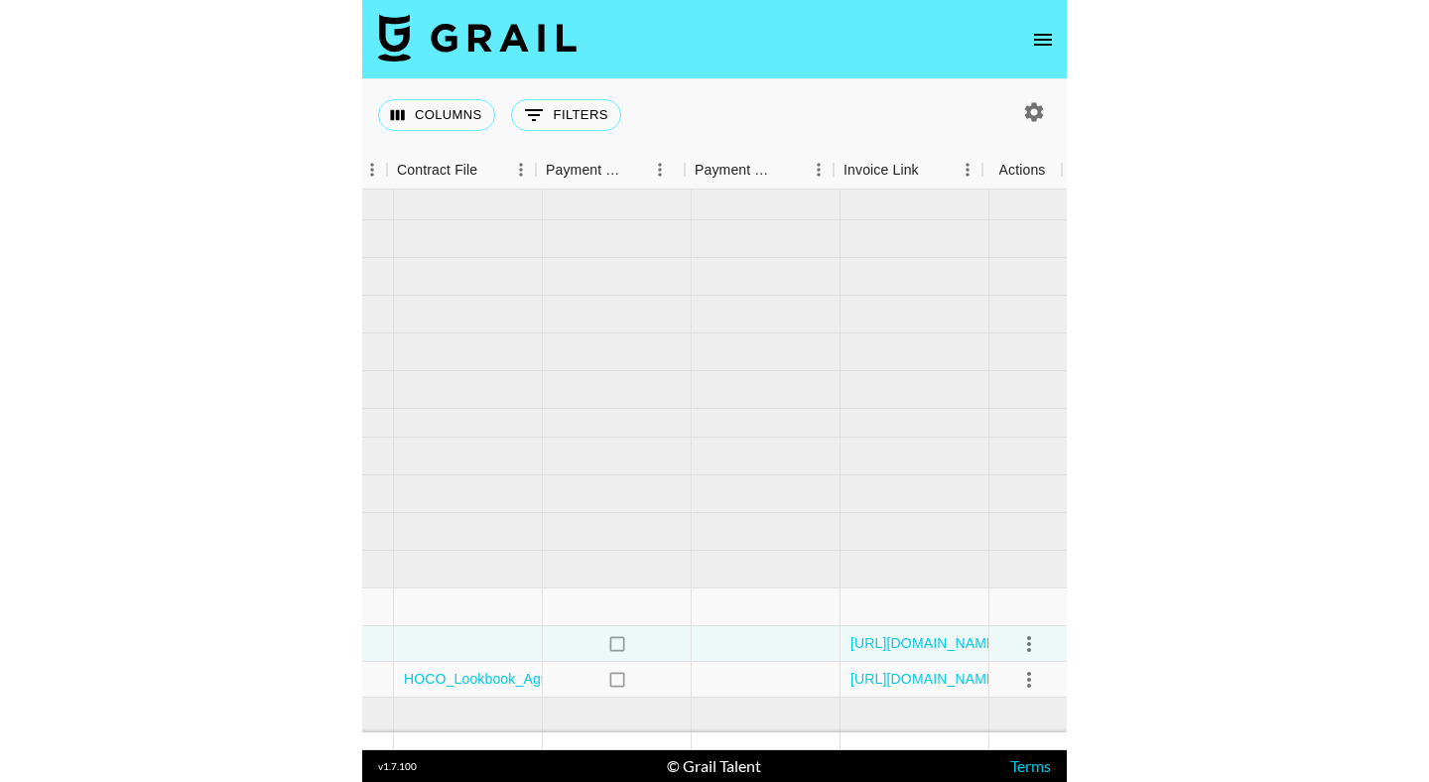
scroll to position [905, 2297]
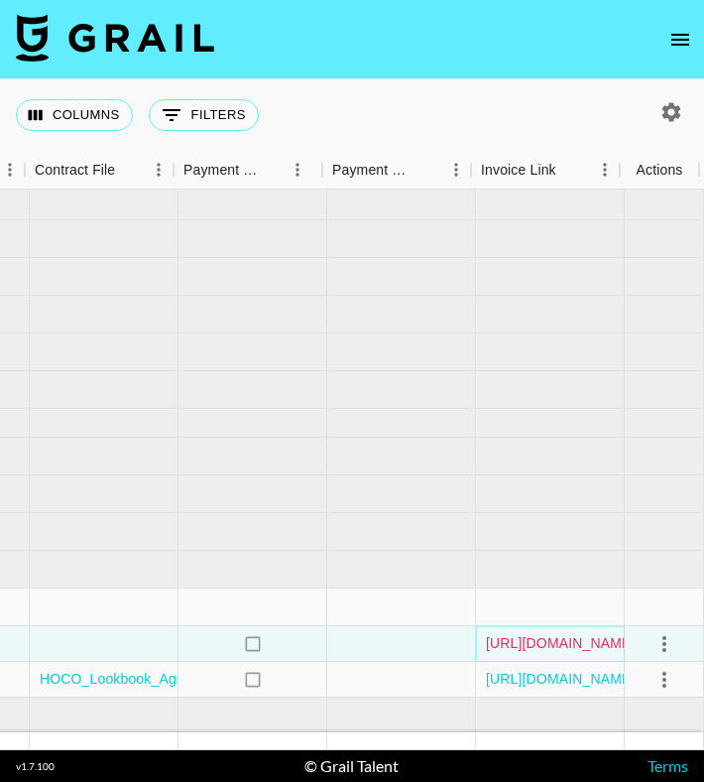
click at [533, 641] on link "[URL][DOMAIN_NAME]" at bounding box center [561, 643] width 150 height 20
click at [505, 680] on link "[URL][DOMAIN_NAME]" at bounding box center [561, 679] width 150 height 20
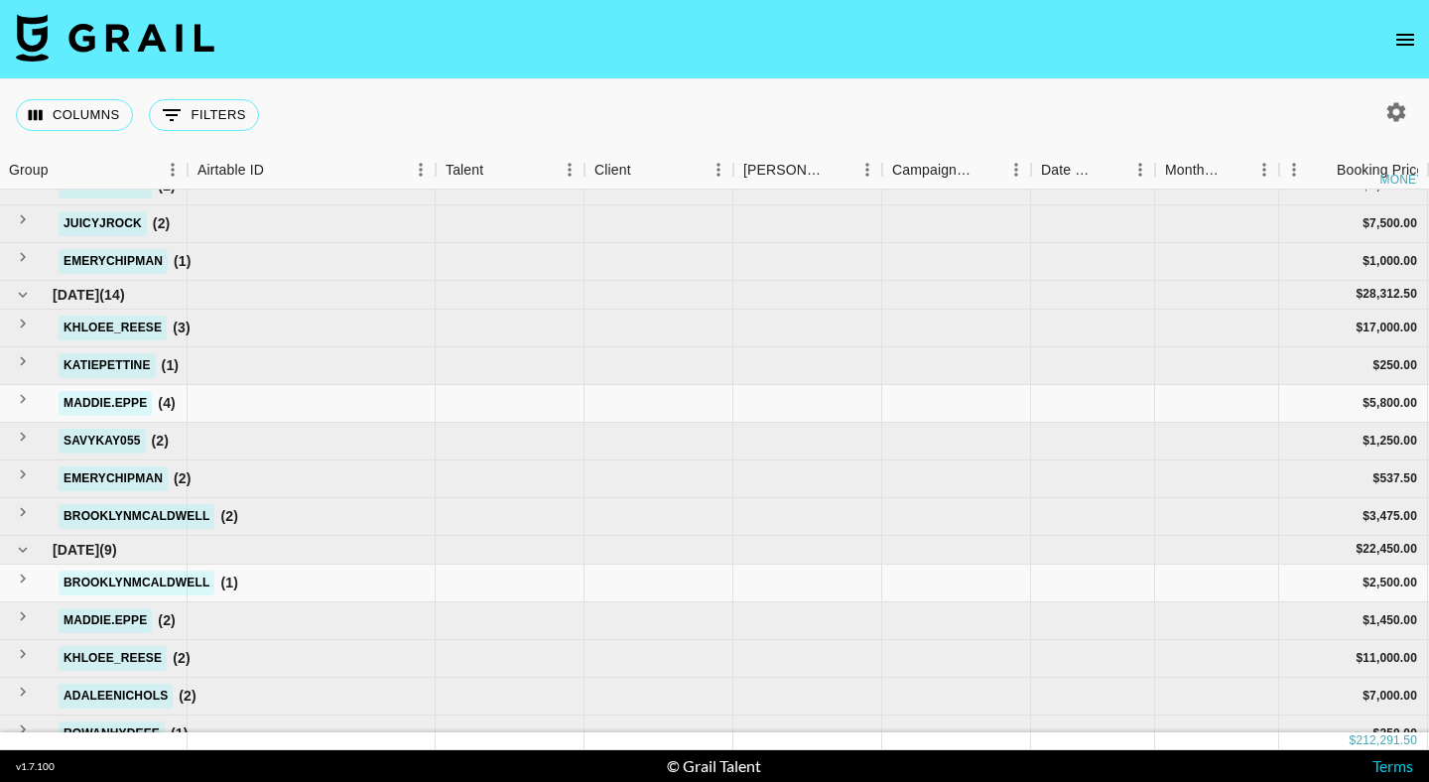
scroll to position [567, 1]
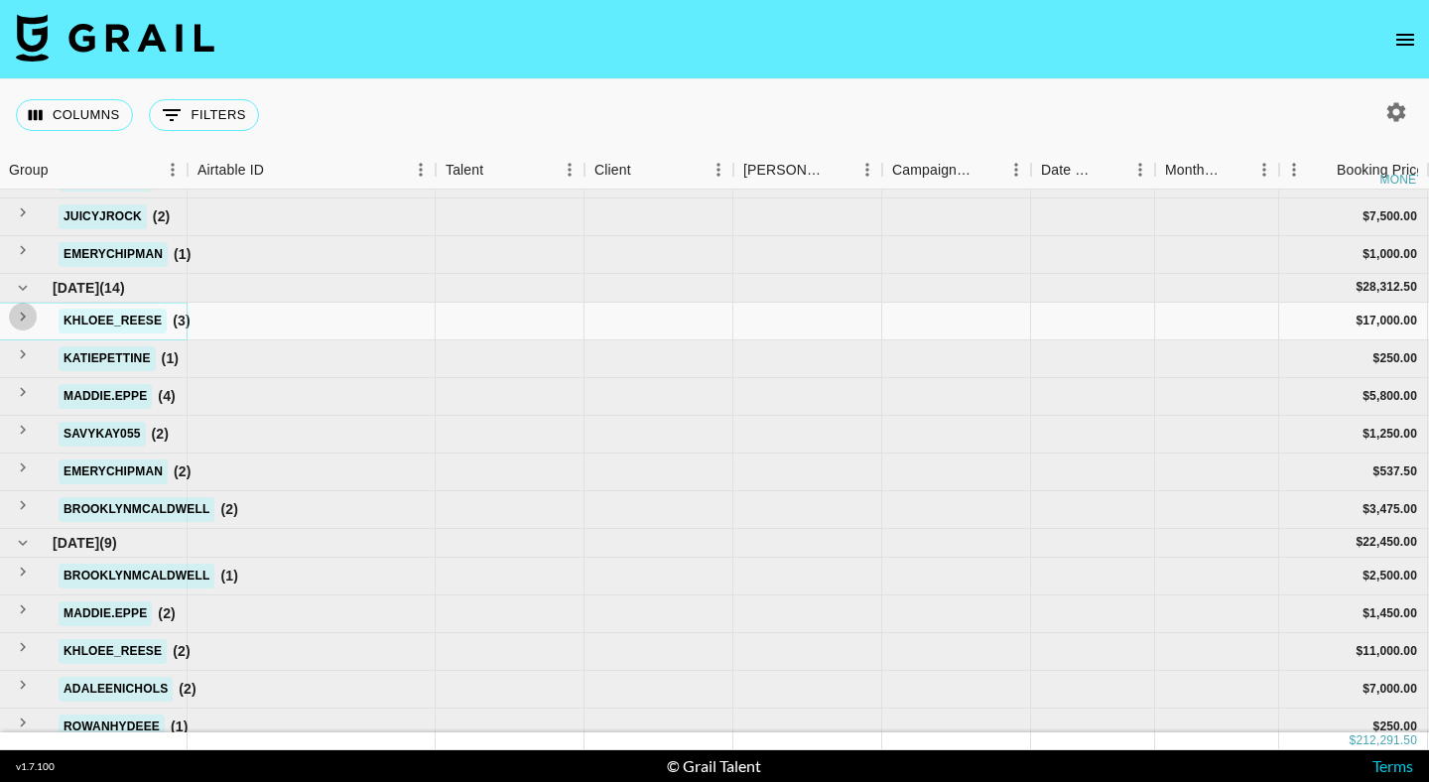
click at [32, 313] on icon "see children" at bounding box center [23, 317] width 18 height 18
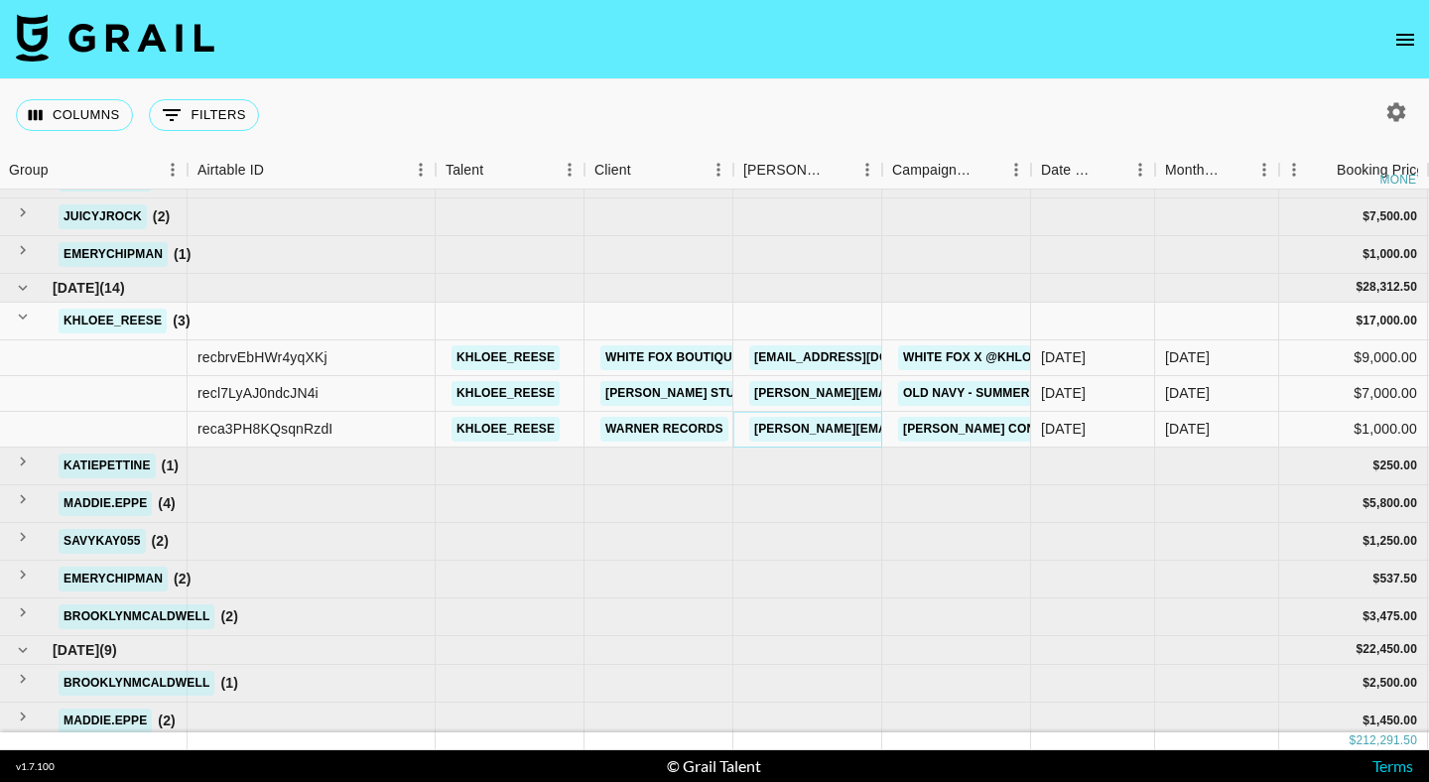
click at [767, 428] on link "[PERSON_NAME][EMAIL_ADDRESS][PERSON_NAME][DOMAIN_NAME]" at bounding box center [962, 429] width 426 height 25
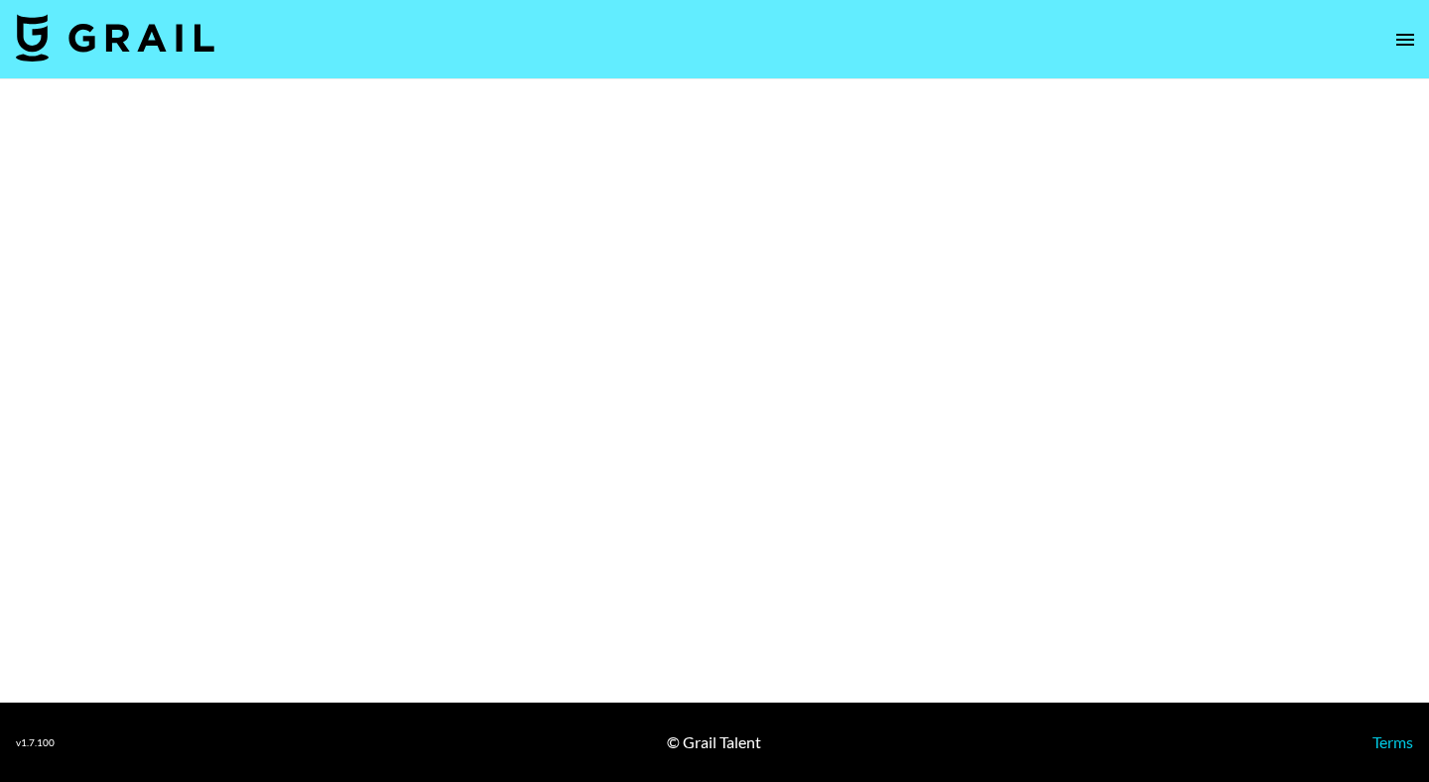
select select "Song"
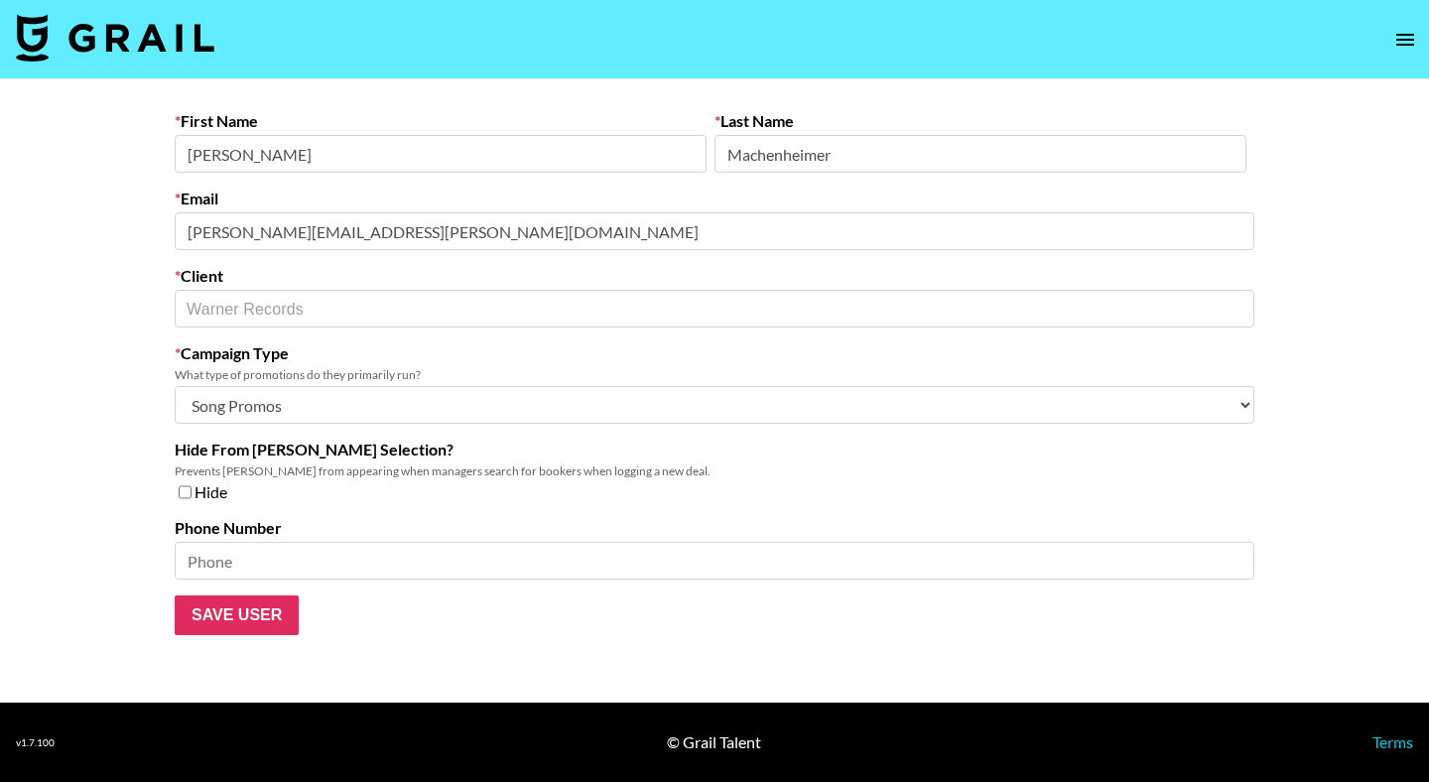
click at [775, 155] on input "Machenheimer" at bounding box center [980, 154] width 532 height 38
